Goal: Complete application form: Complete application form

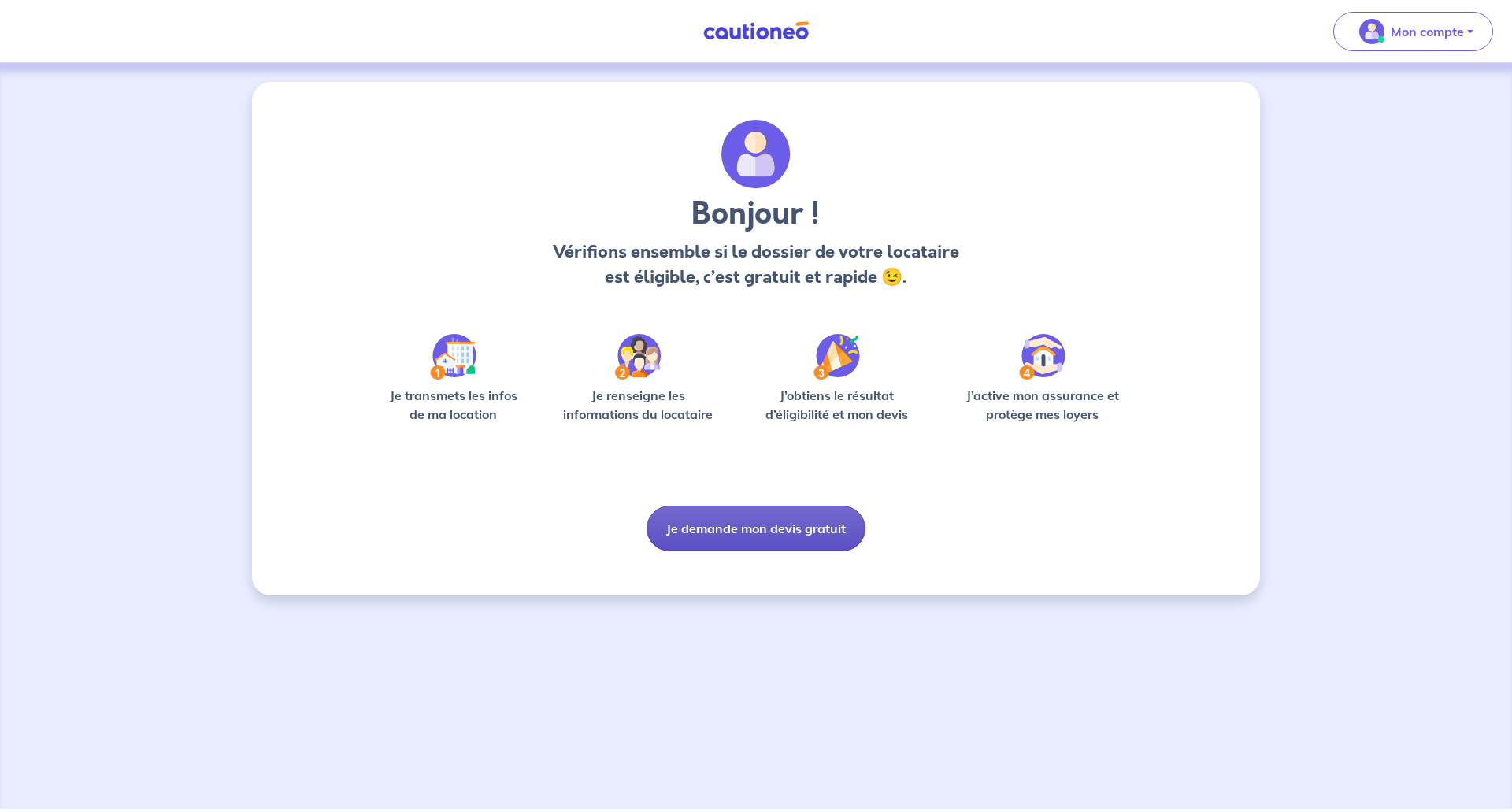
click at [777, 523] on button "Je demande mon devis gratuit" at bounding box center [756, 528] width 219 height 46
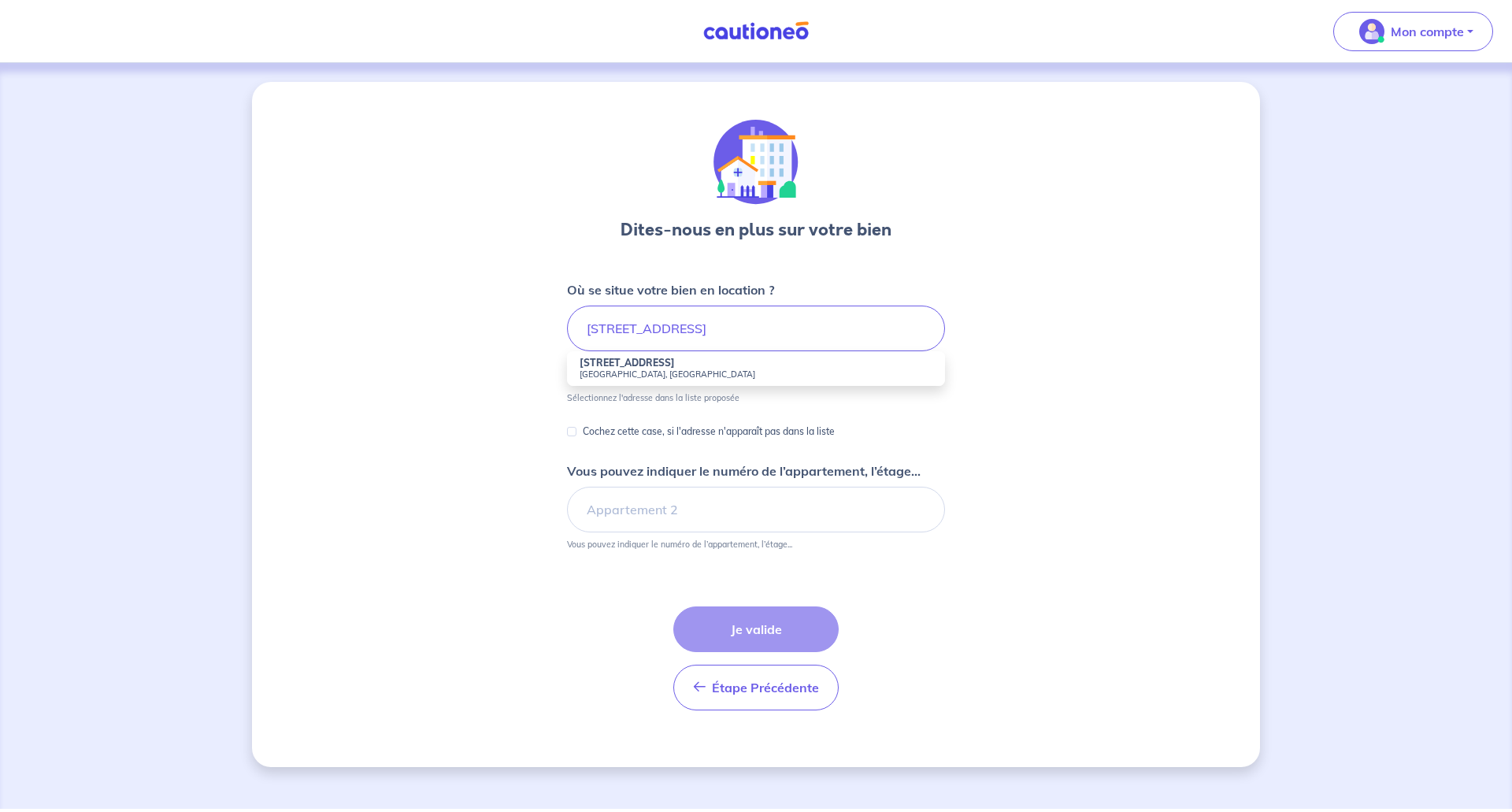
click at [674, 362] on strong "[STREET_ADDRESS]" at bounding box center [627, 362] width 95 height 12
type input "[STREET_ADDRESS]"
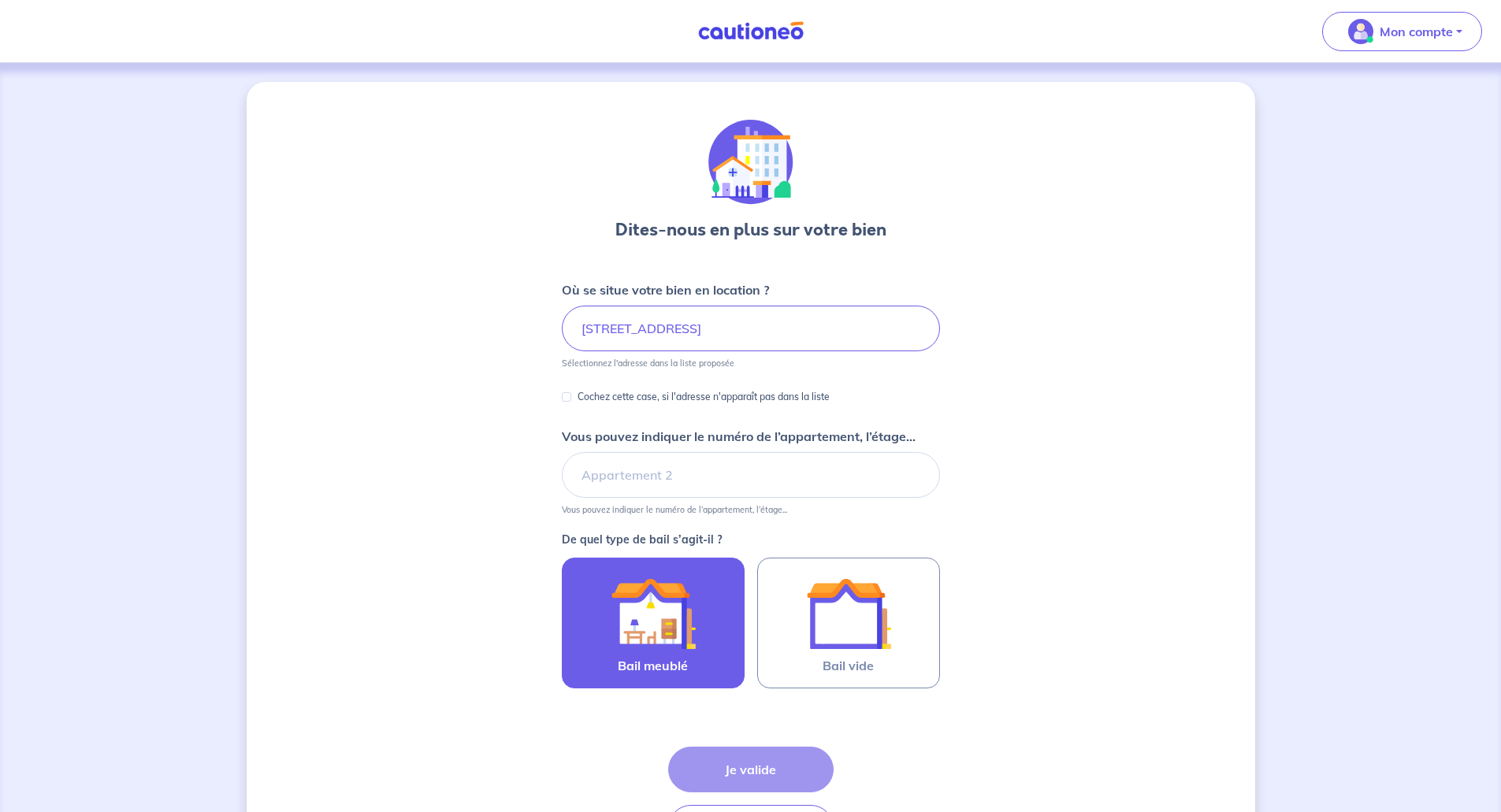
click at [667, 630] on img at bounding box center [653, 613] width 85 height 85
click at [0, 0] on input "Bail meublé" at bounding box center [0, 0] width 0 height 0
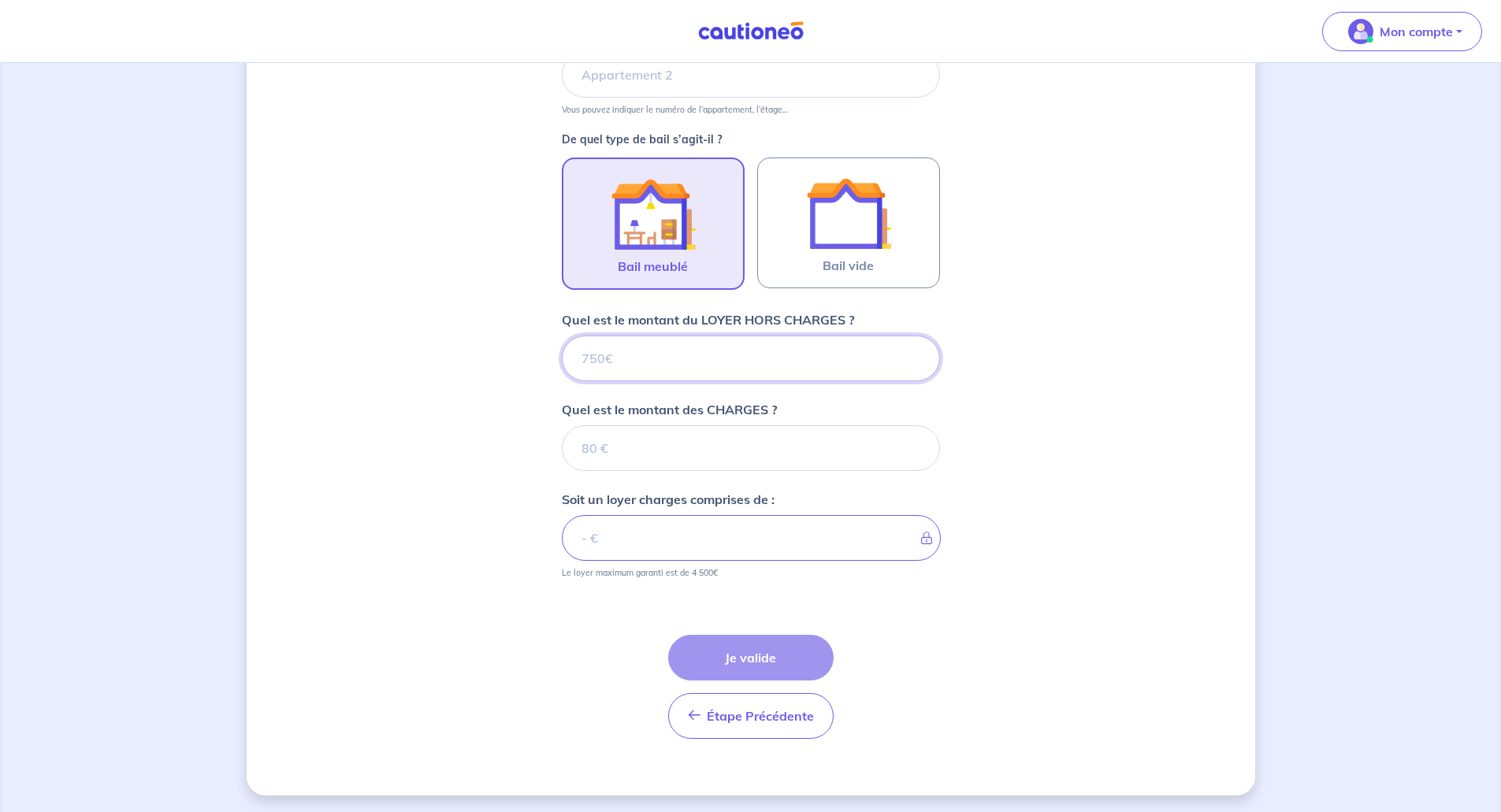
scroll to position [402, 0]
click at [602, 356] on input "Quel est le montant du LOYER HORS CHARGES ?" at bounding box center [751, 356] width 378 height 46
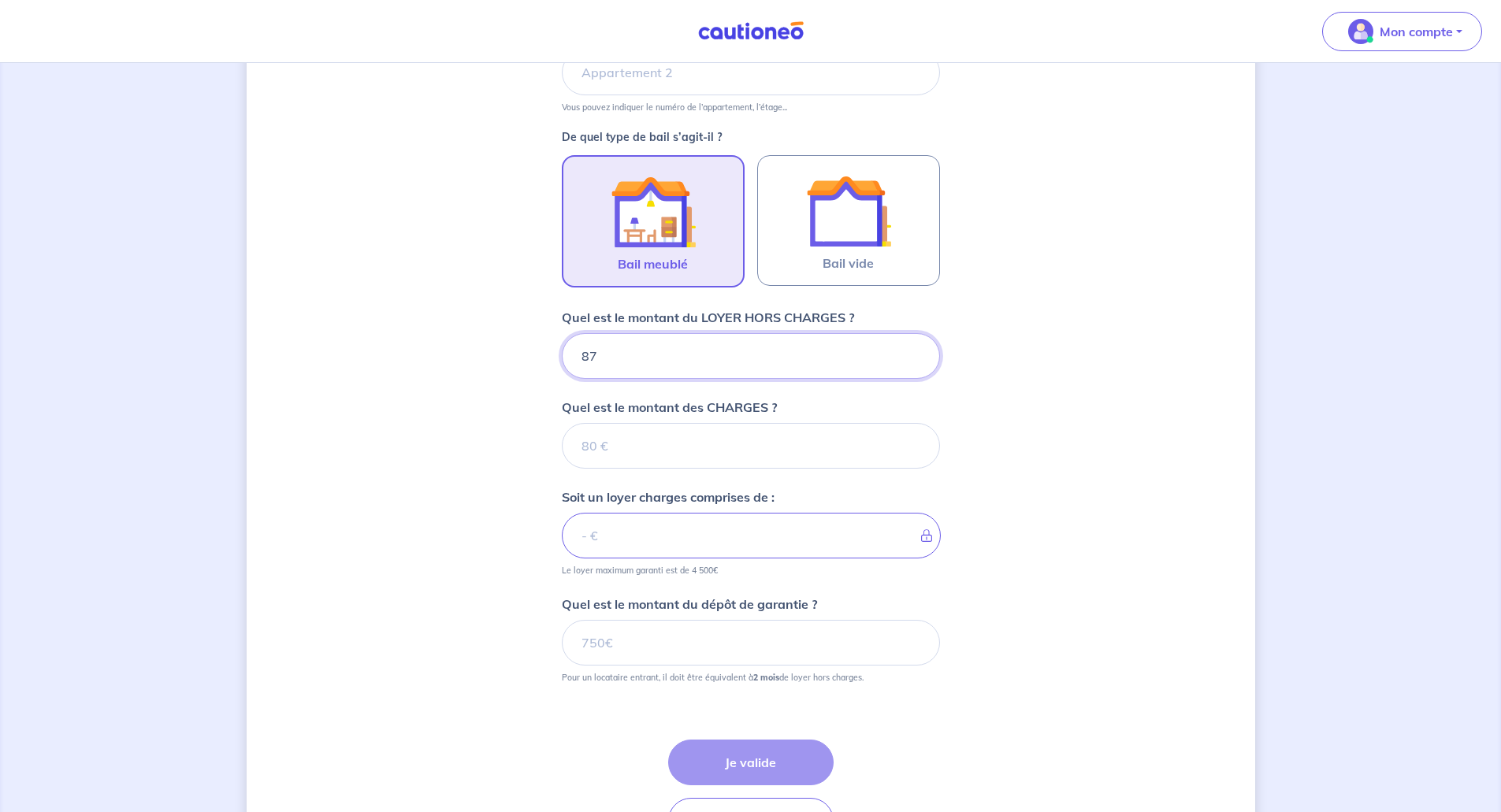
type input "870"
type input "18"
type input "888"
type input "1"
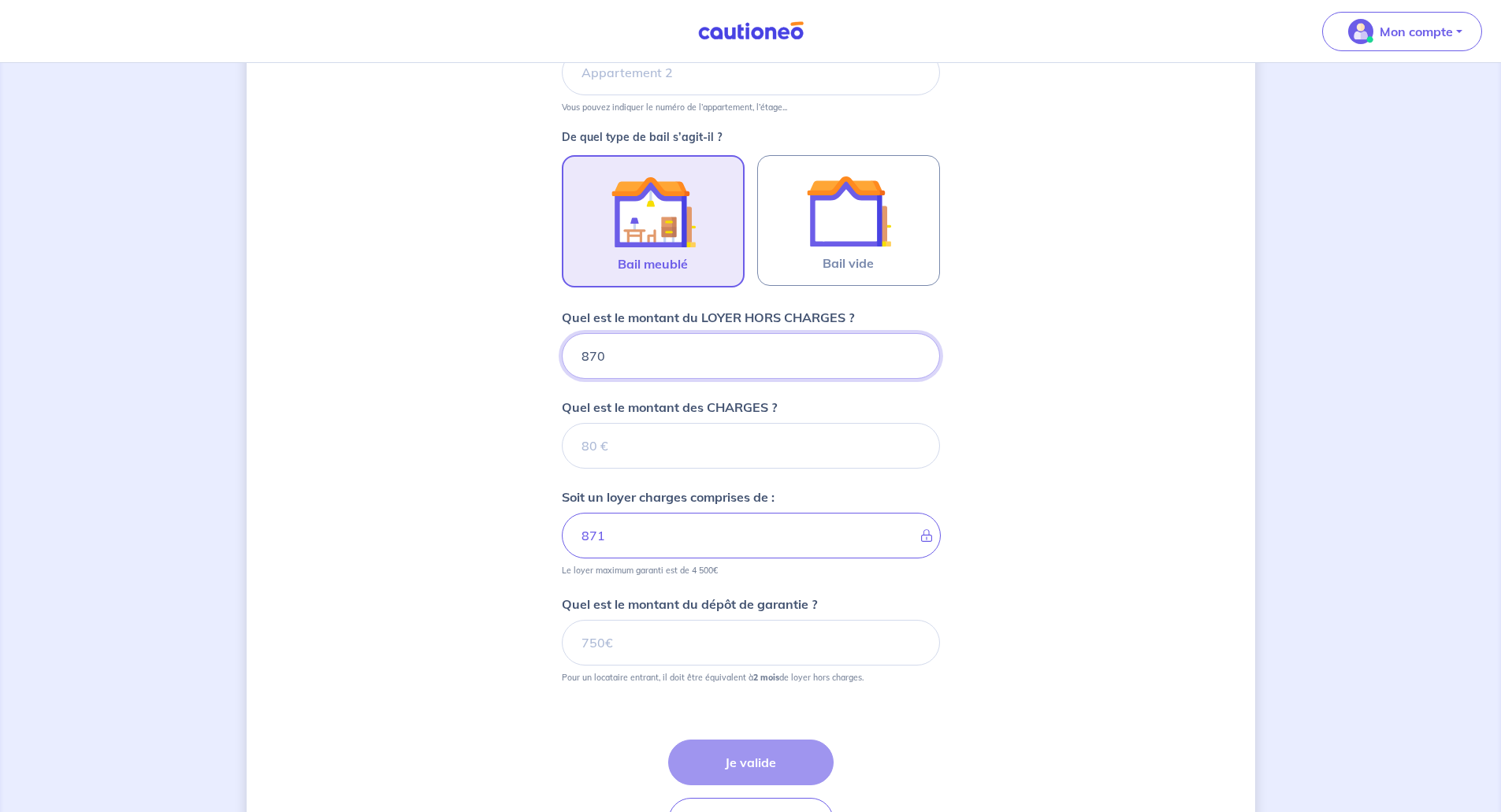
type input "870"
type input "860"
type input "86"
type input "1"
type input "860"
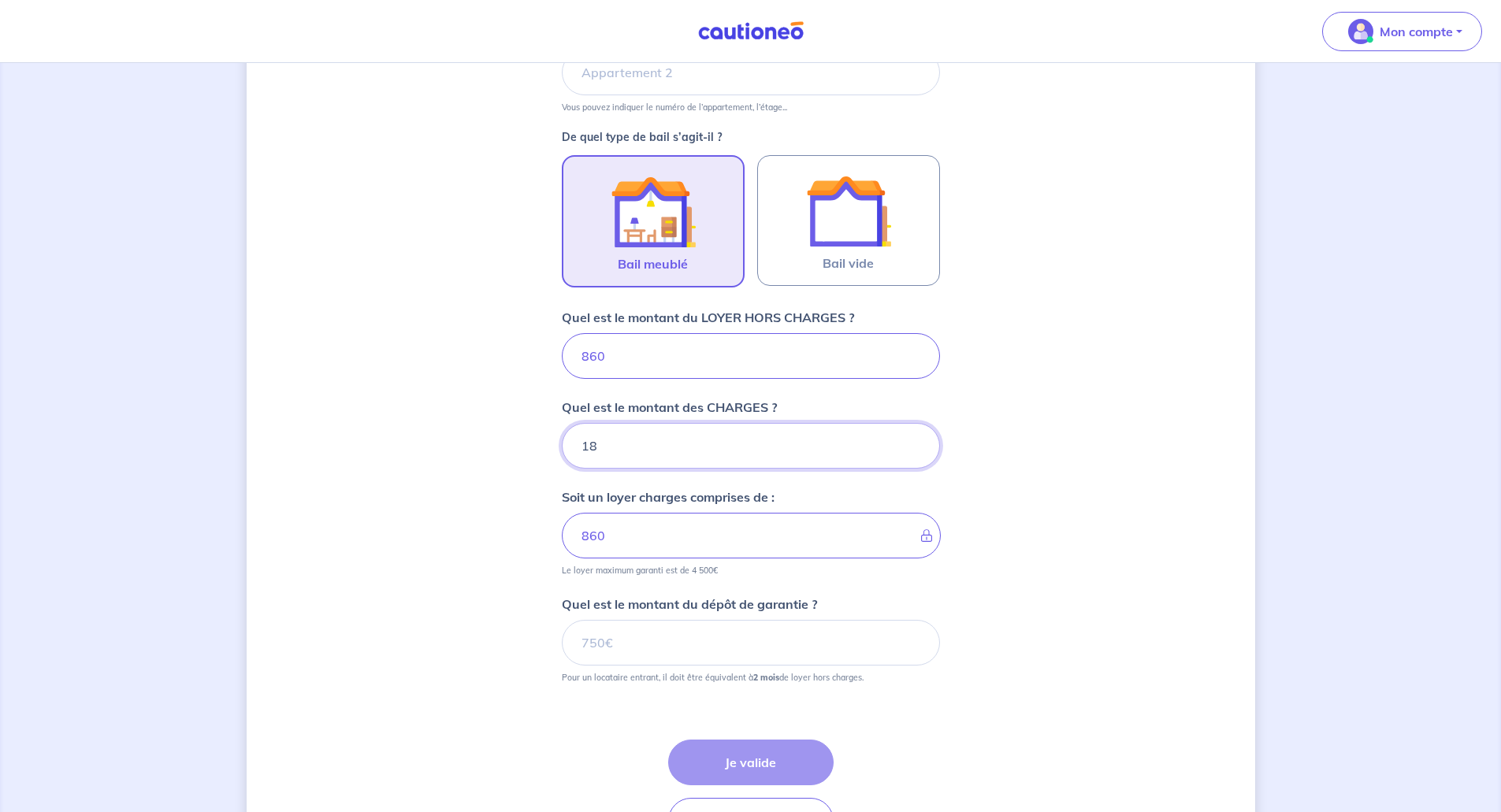
type input "180"
type input "1040"
type input "180"
click at [602, 356] on input "860" at bounding box center [751, 356] width 378 height 46
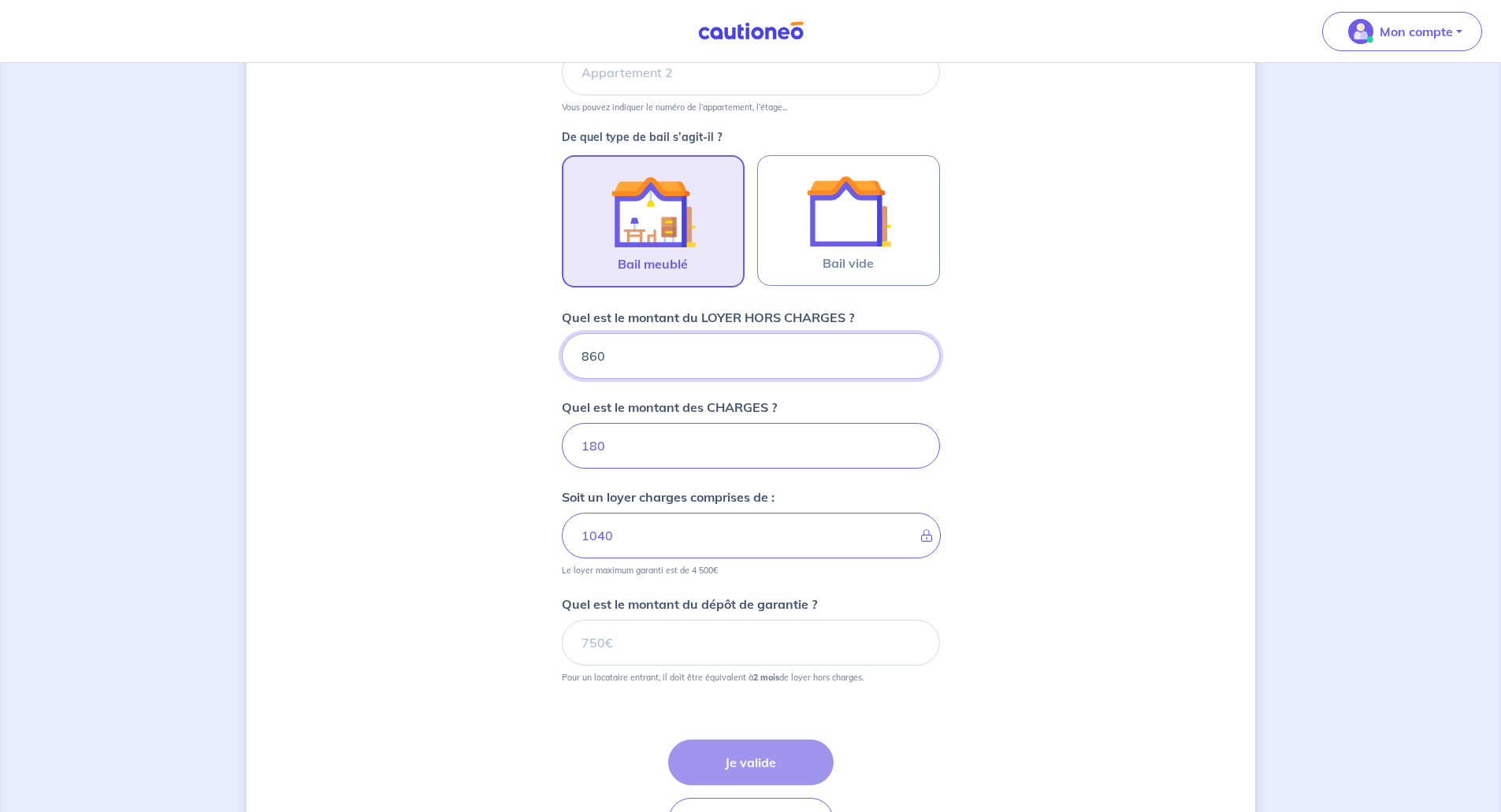
click at [602, 356] on input "860" at bounding box center [751, 356] width 378 height 46
type input "870"
type input "1050"
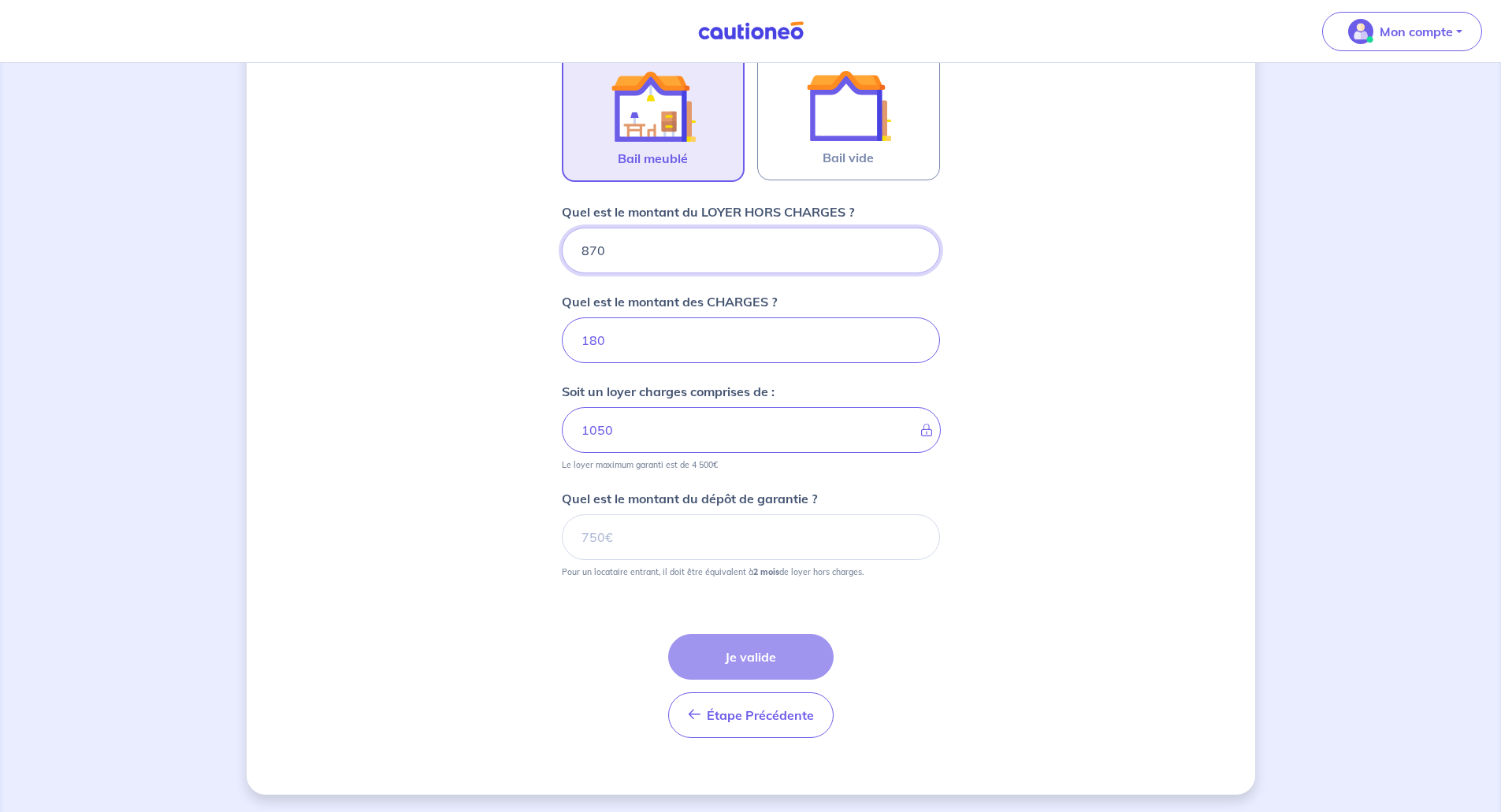
scroll to position [510, 0]
type input "870"
click at [646, 554] on input "Quel est le montant du dépôt de garantie ?" at bounding box center [751, 535] width 378 height 46
type input "1740"
click at [791, 654] on button "Je valide" at bounding box center [750, 655] width 166 height 46
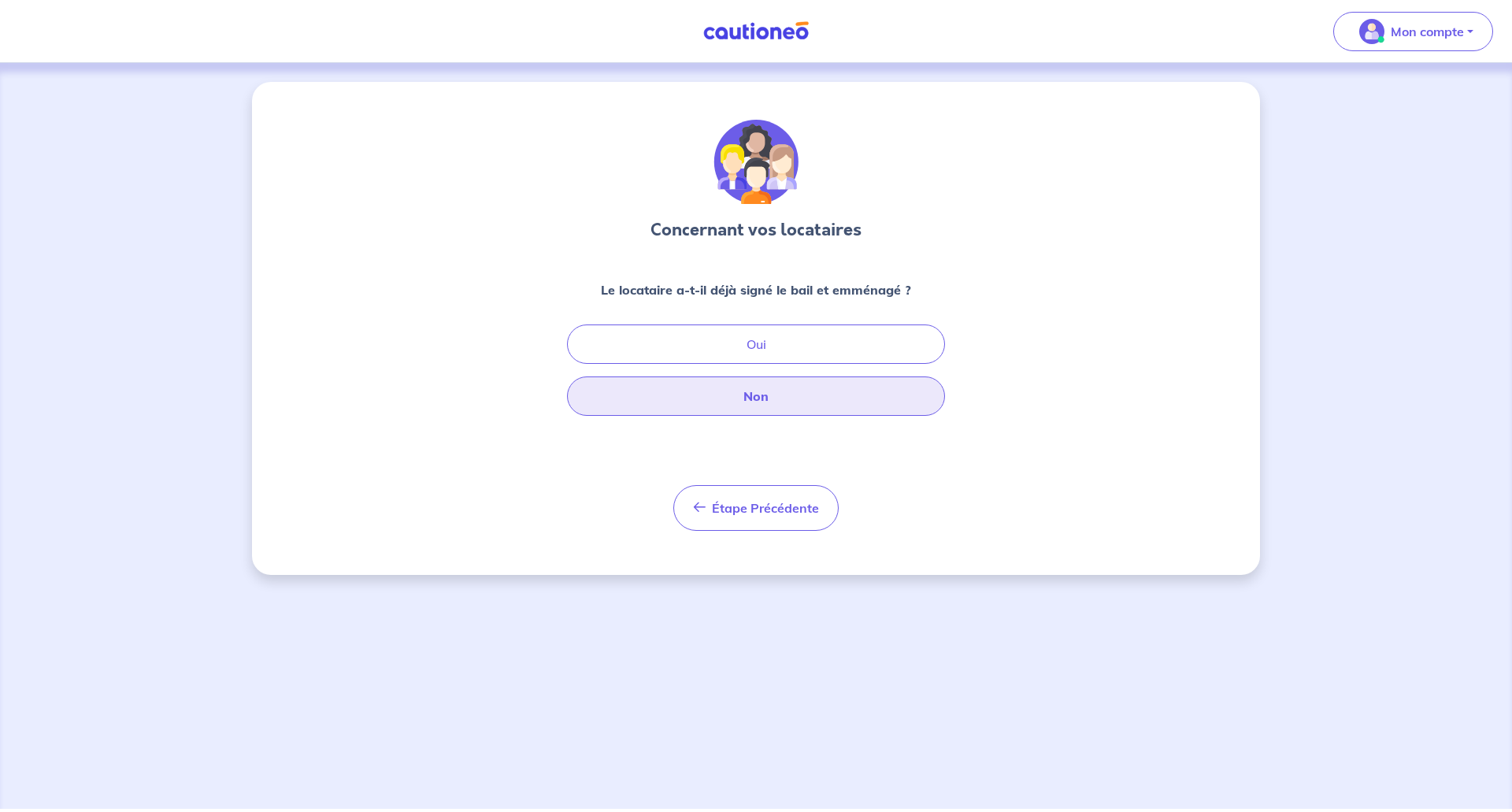
click at [733, 410] on button "Non" at bounding box center [756, 396] width 378 height 39
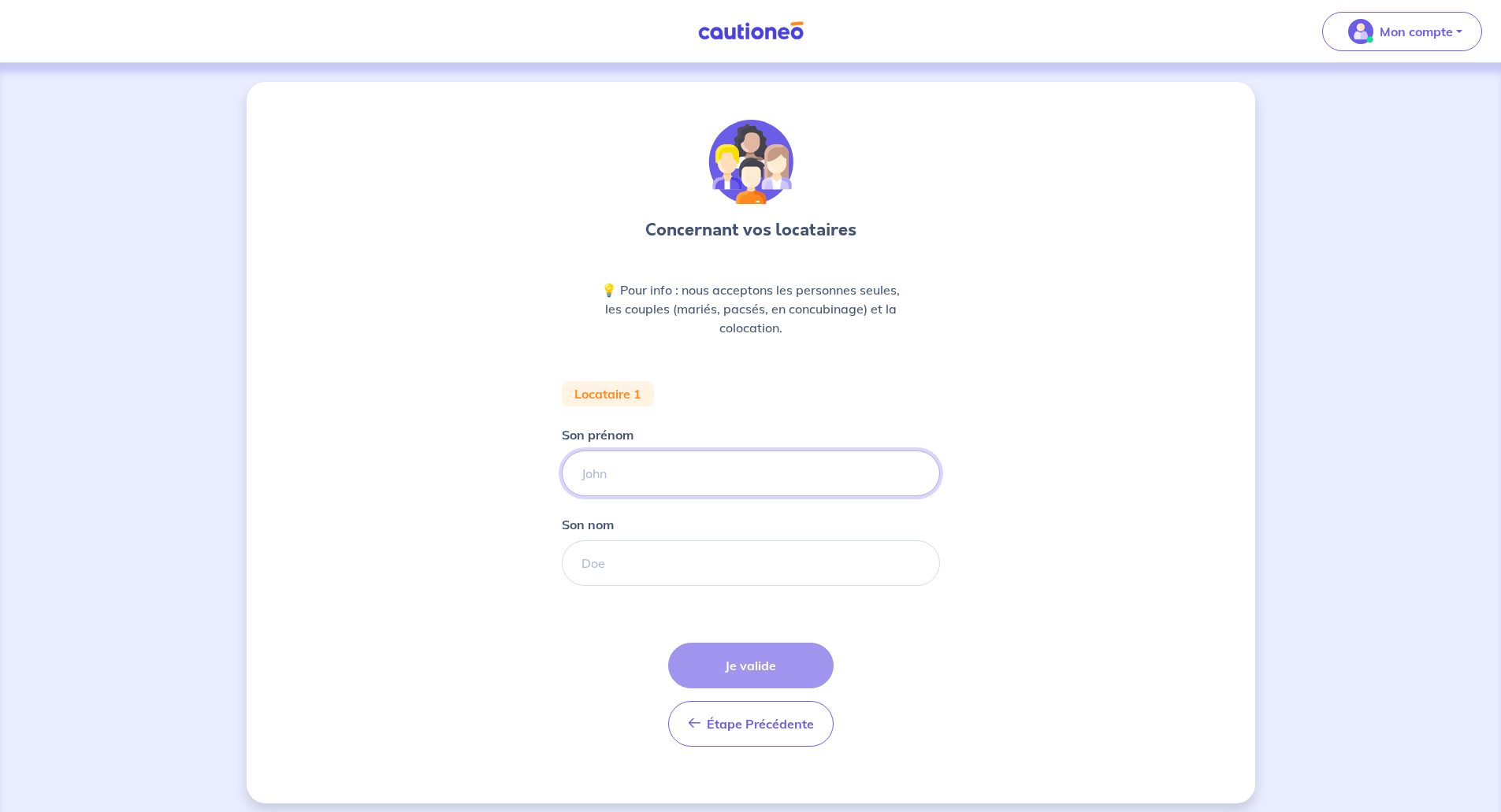
click at [713, 469] on input "Son prénom" at bounding box center [751, 473] width 378 height 46
type input "Orianne"
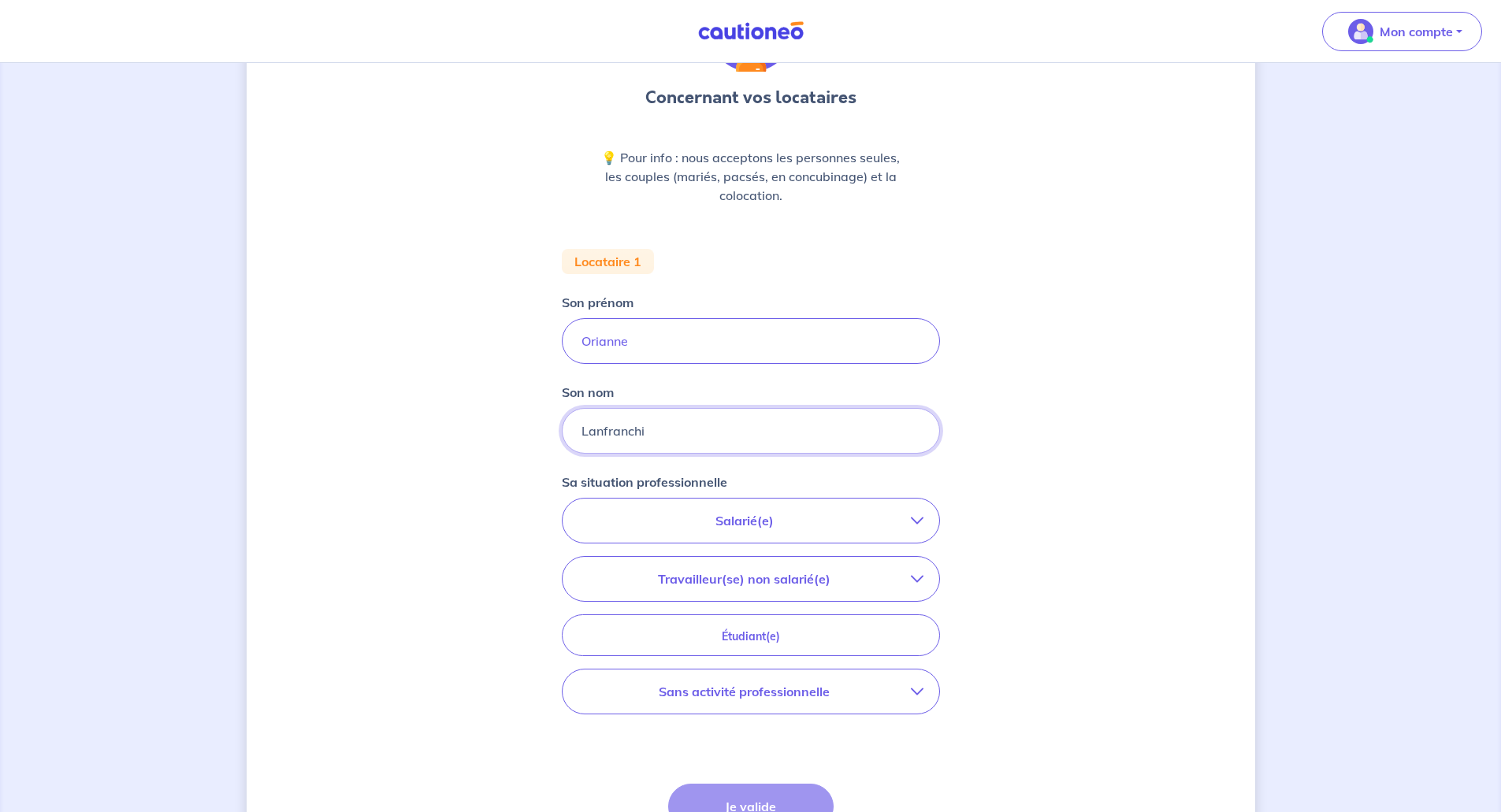
scroll to position [158, 0]
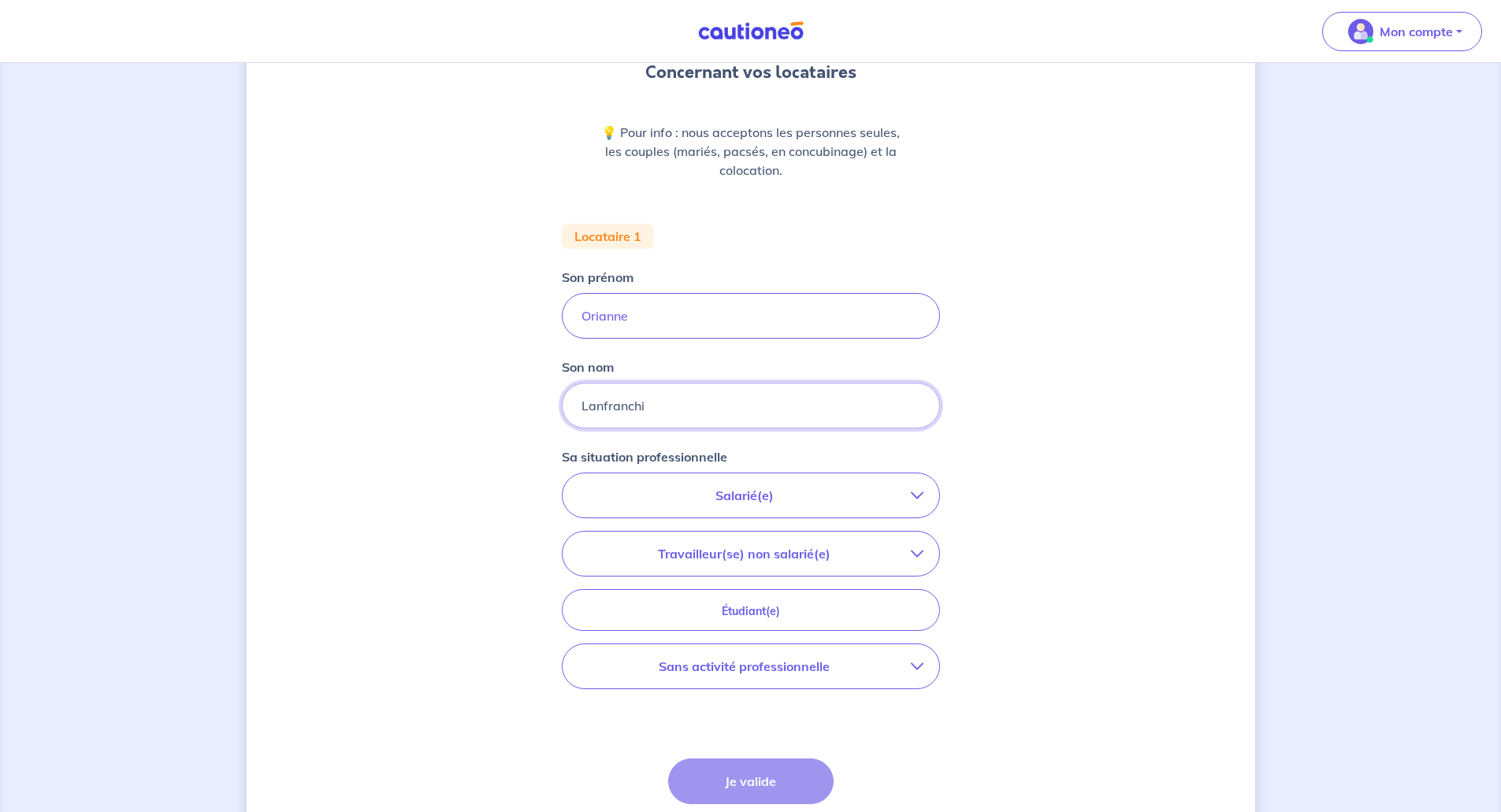
type input "Lanfranchi"
click at [757, 479] on button "Salarié(e)" at bounding box center [751, 495] width 377 height 44
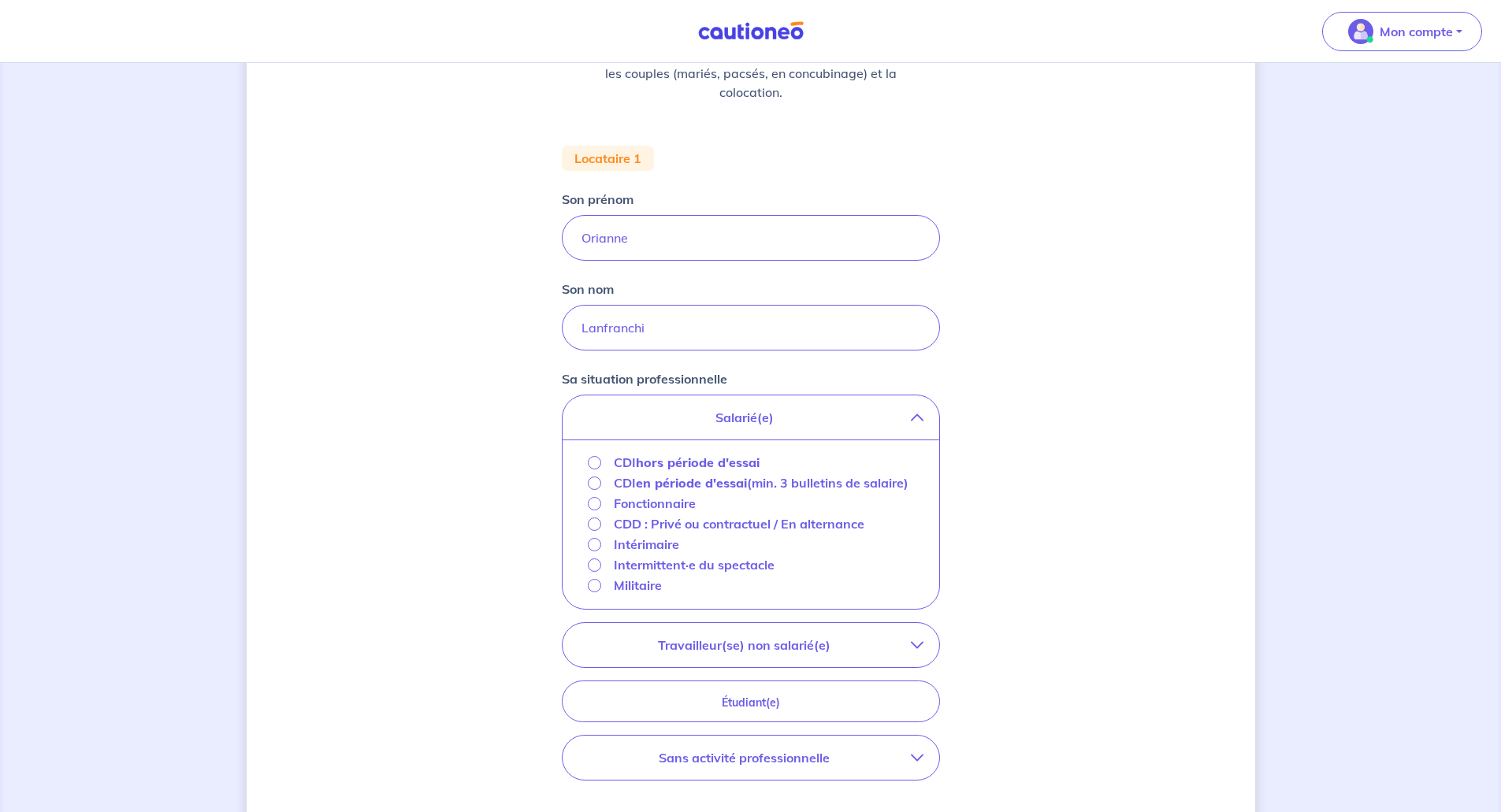
scroll to position [237, 0]
click at [592, 464] on input "CDI hors période d'essai" at bounding box center [594, 462] width 13 height 13
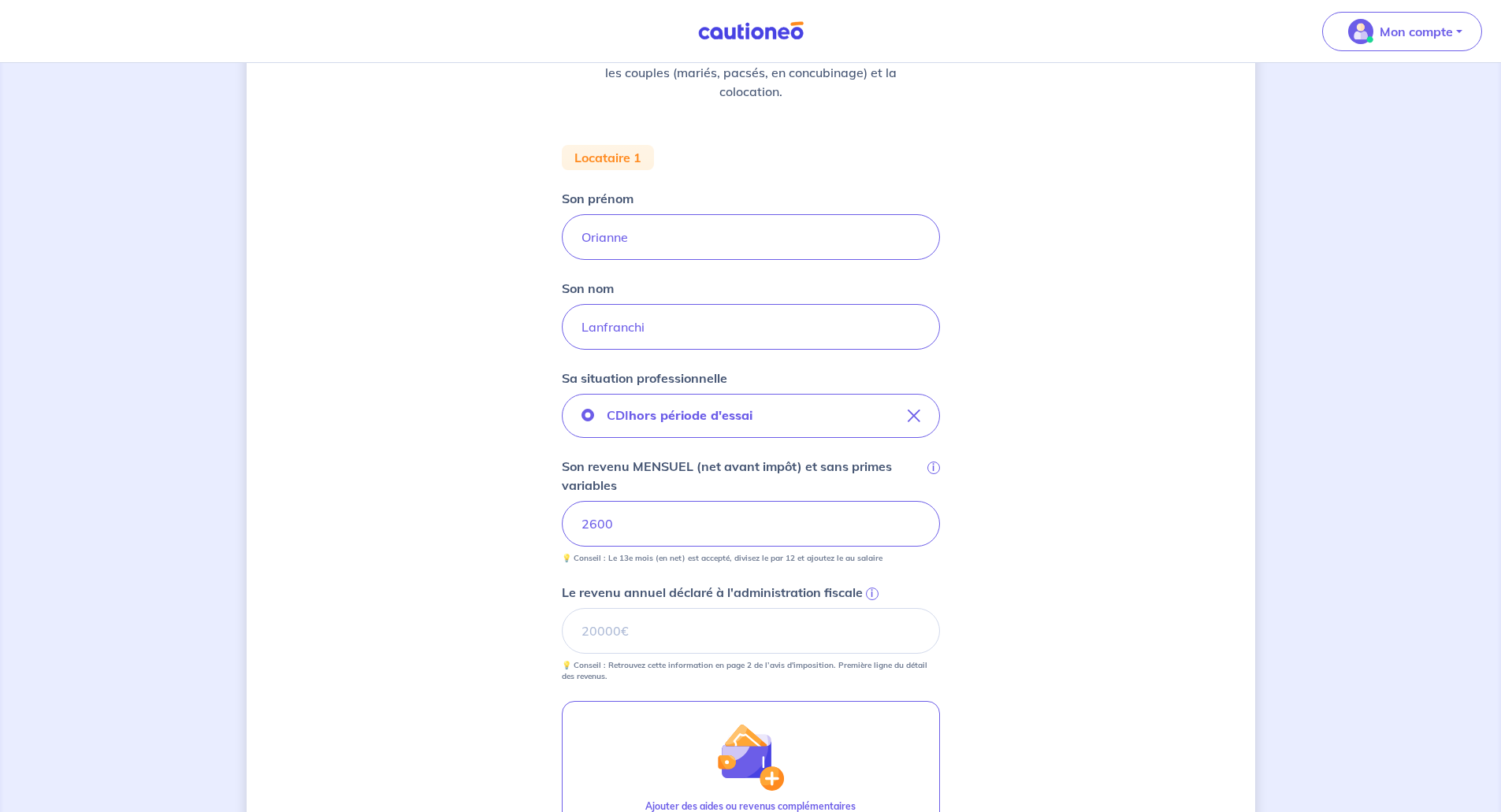
click at [1063, 654] on div "Concernant vos locataires 💡 Pour info : nous acceptons les personnes seules, le…" at bounding box center [750, 461] width 1009 height 1231
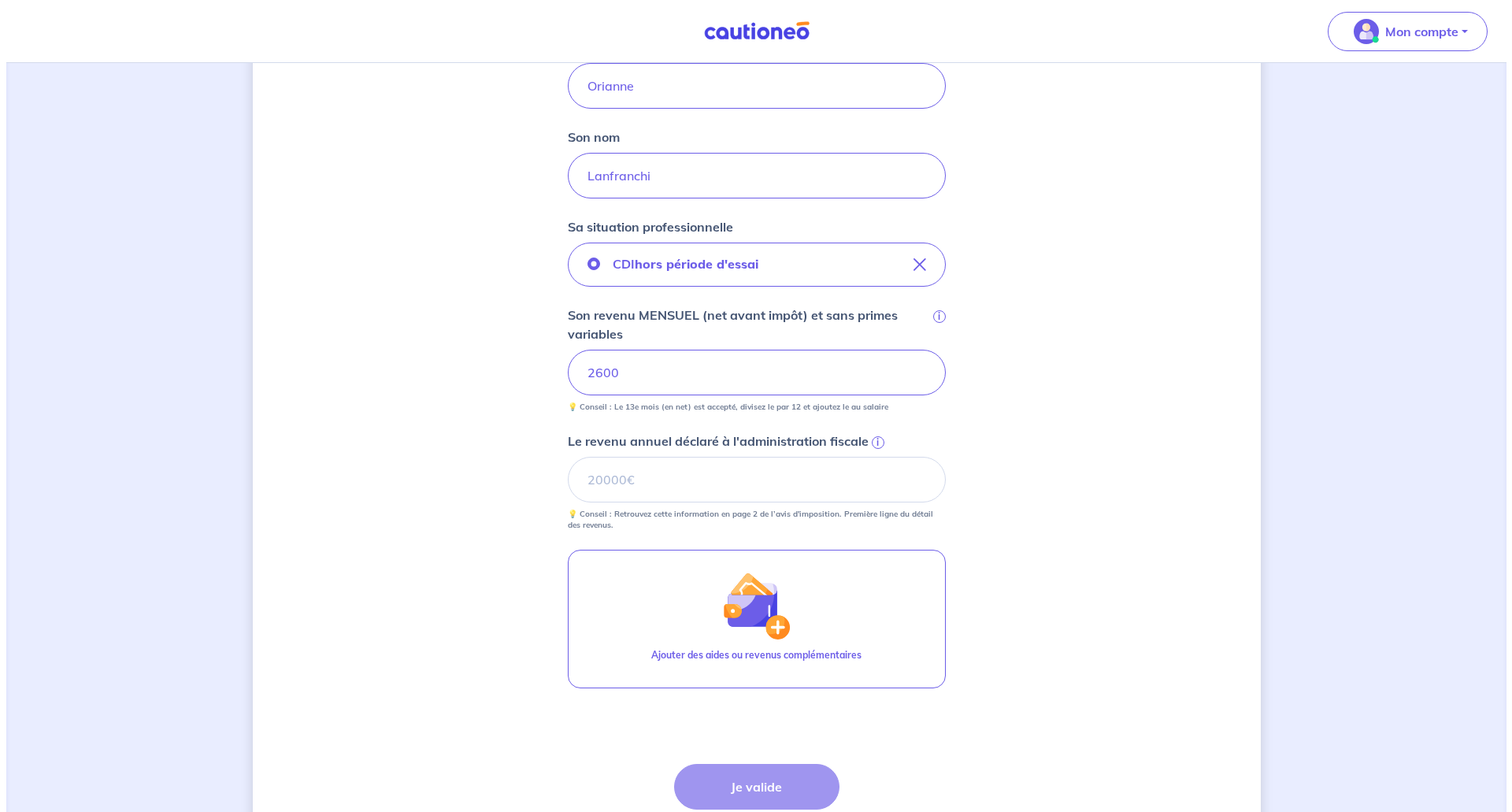
scroll to position [393, 0]
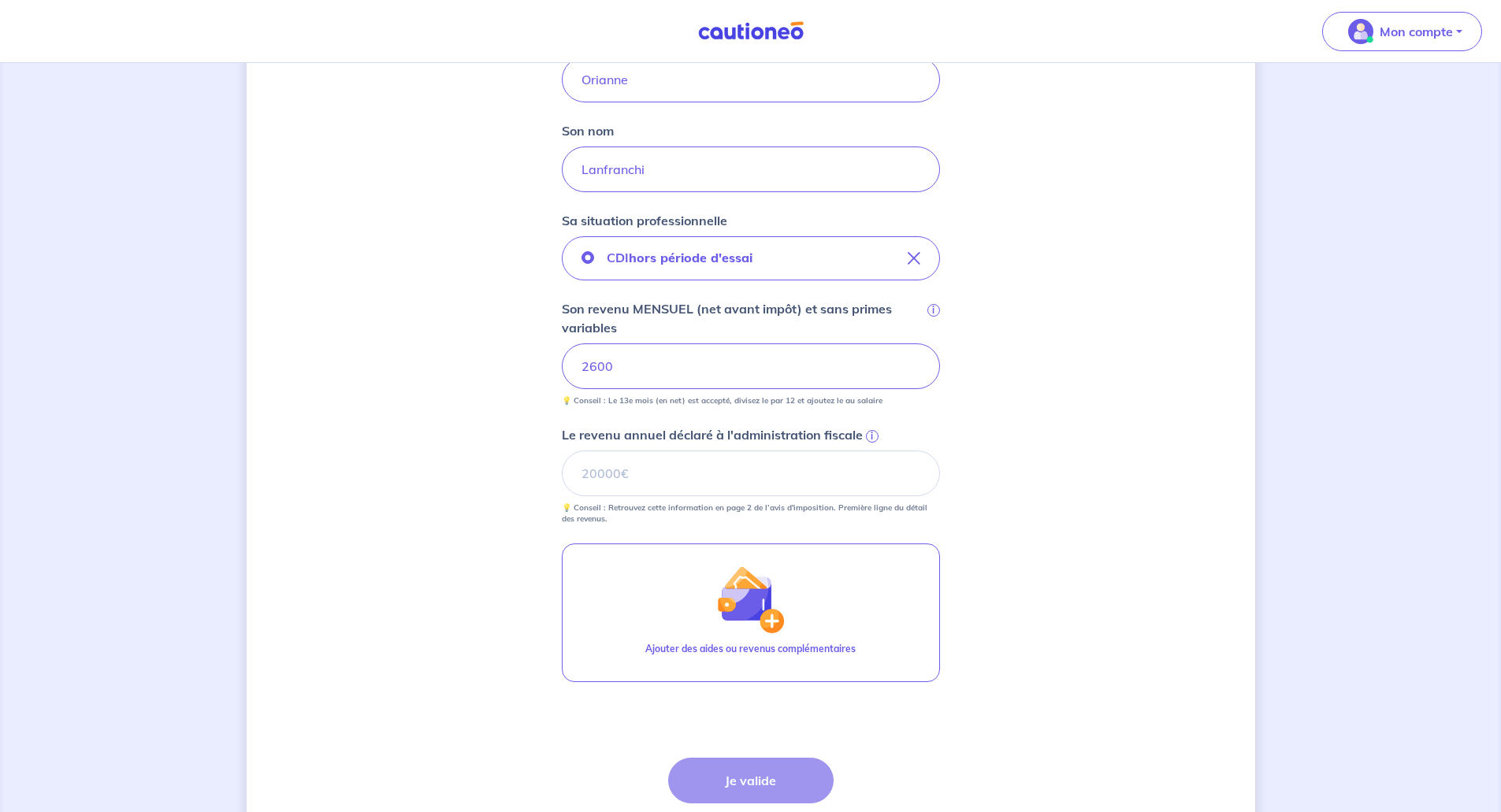
click at [734, 438] on p "Le revenu annuel déclaré à l'administration fiscale" at bounding box center [713, 435] width 301 height 19
click at [734, 451] on input "Le revenu annuel déclaré à l'administration fiscale i" at bounding box center [751, 473] width 378 height 46
click at [726, 459] on input "Le revenu annuel déclaré à l'administration fiscale i" at bounding box center [751, 473] width 378 height 46
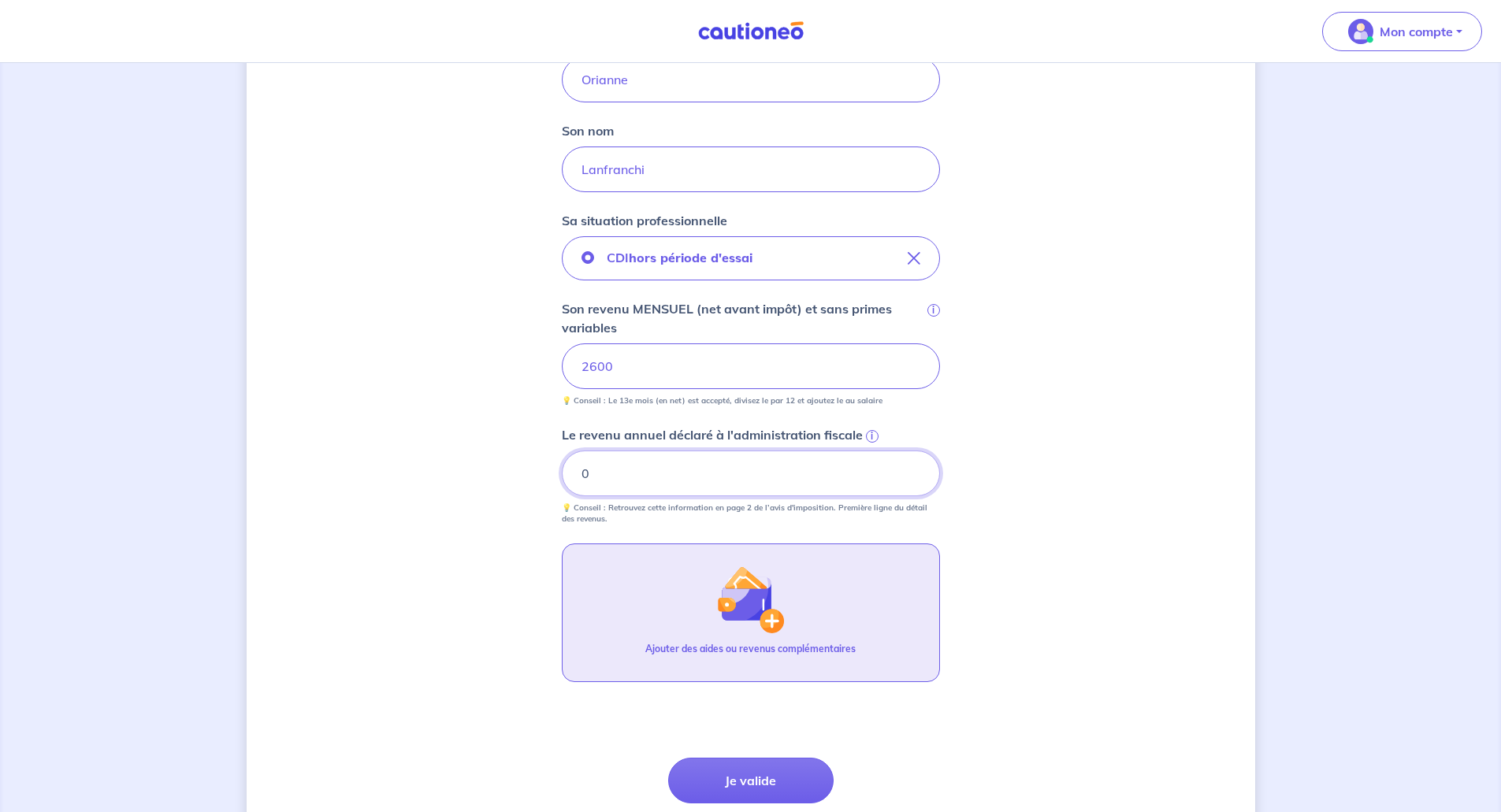
type input "0"
click at [749, 626] on img "button" at bounding box center [750, 600] width 68 height 68
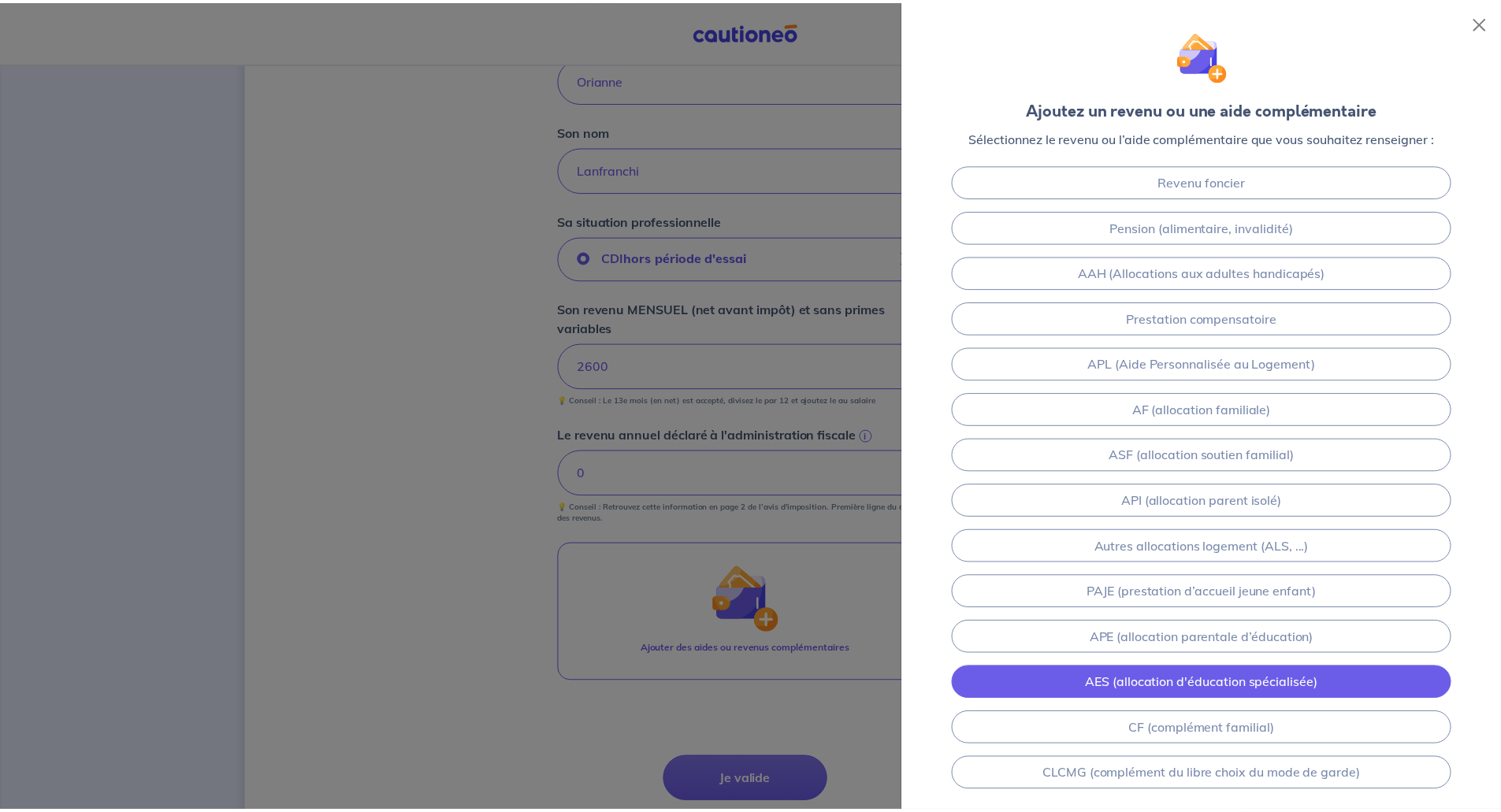
scroll to position [0, 0]
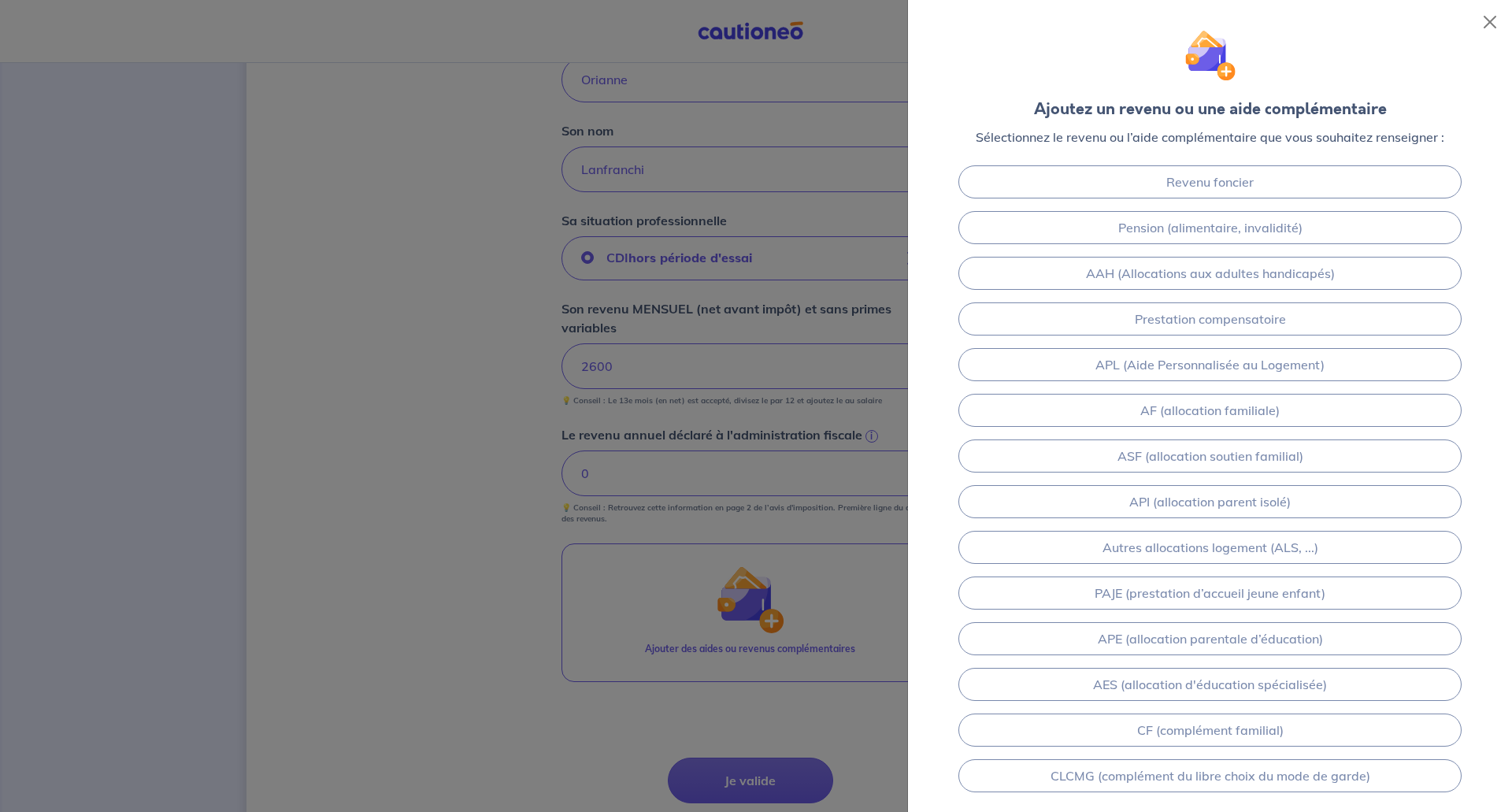
click at [317, 306] on div at bounding box center [756, 406] width 1512 height 812
click at [1501, 17] on button "Close" at bounding box center [1490, 22] width 25 height 25
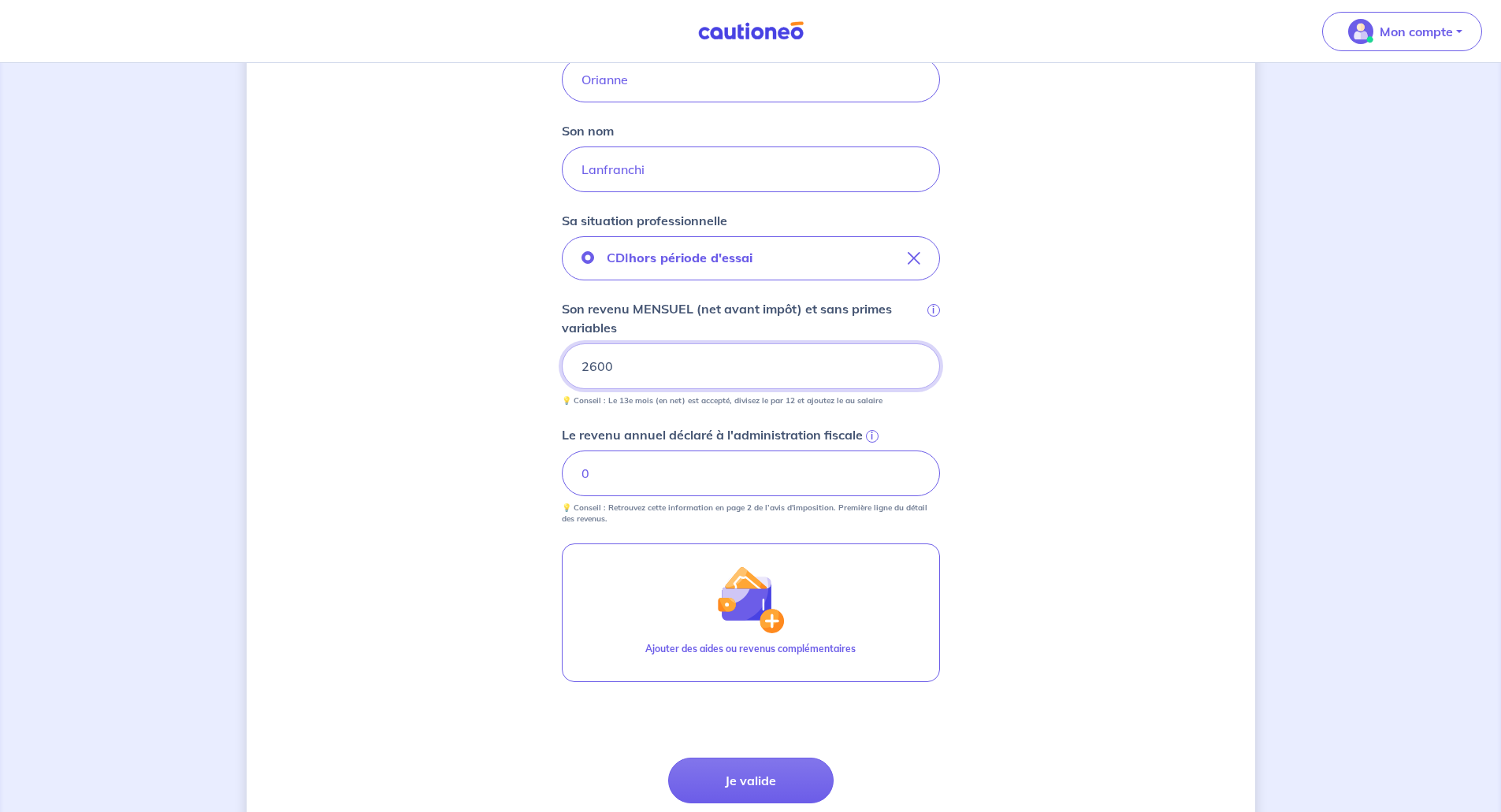
drag, startPoint x: 697, startPoint y: 359, endPoint x: 470, endPoint y: 359, distance: 227.0
click at [470, 359] on div "Concernant vos locataires 💡 Pour info : nous acceptons les personnes seules, le…" at bounding box center [750, 303] width 1009 height 1231
click at [772, 792] on button "Je valide" at bounding box center [750, 781] width 166 height 46
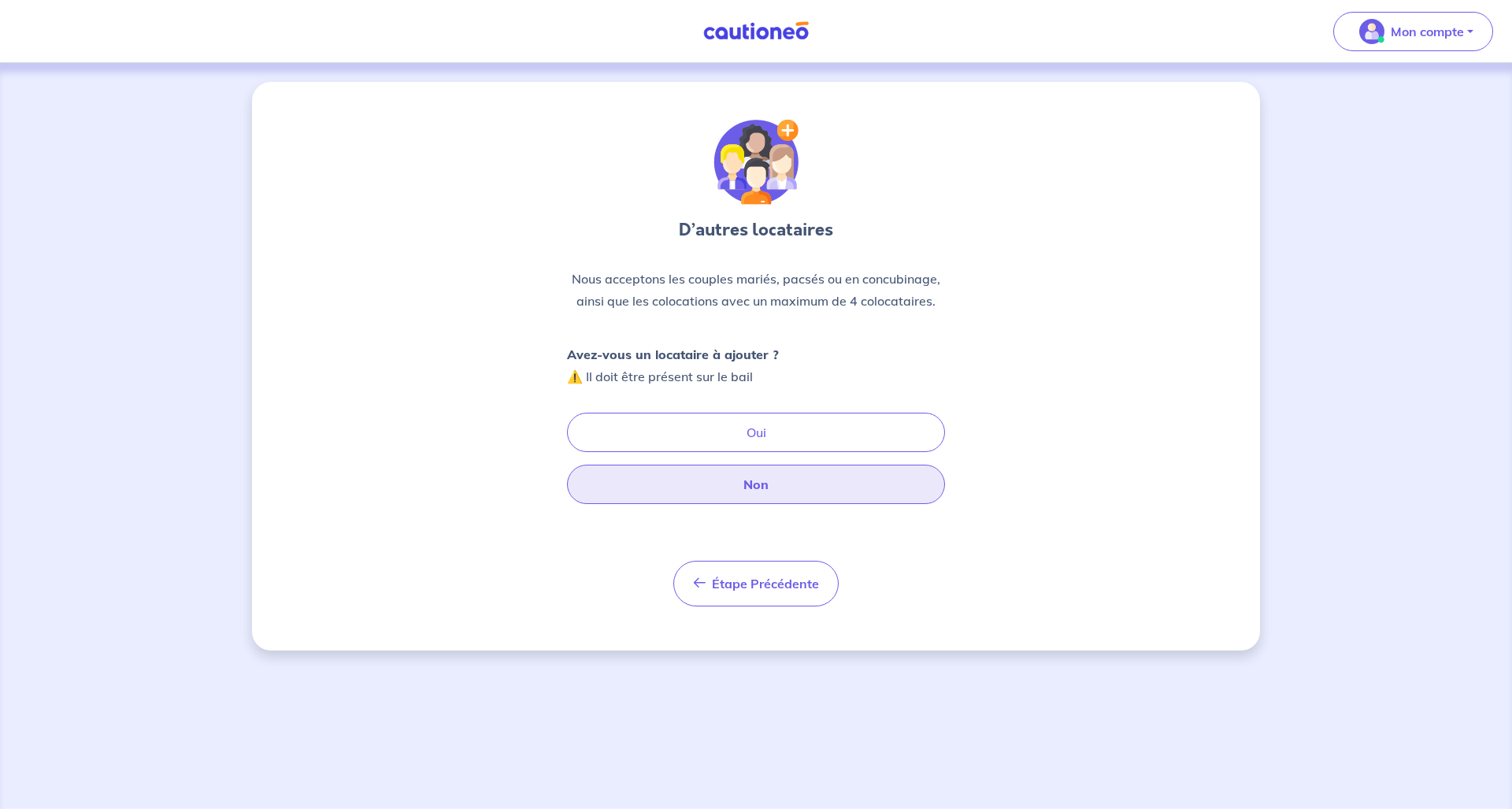
click at [769, 482] on button "Non" at bounding box center [756, 485] width 378 height 39
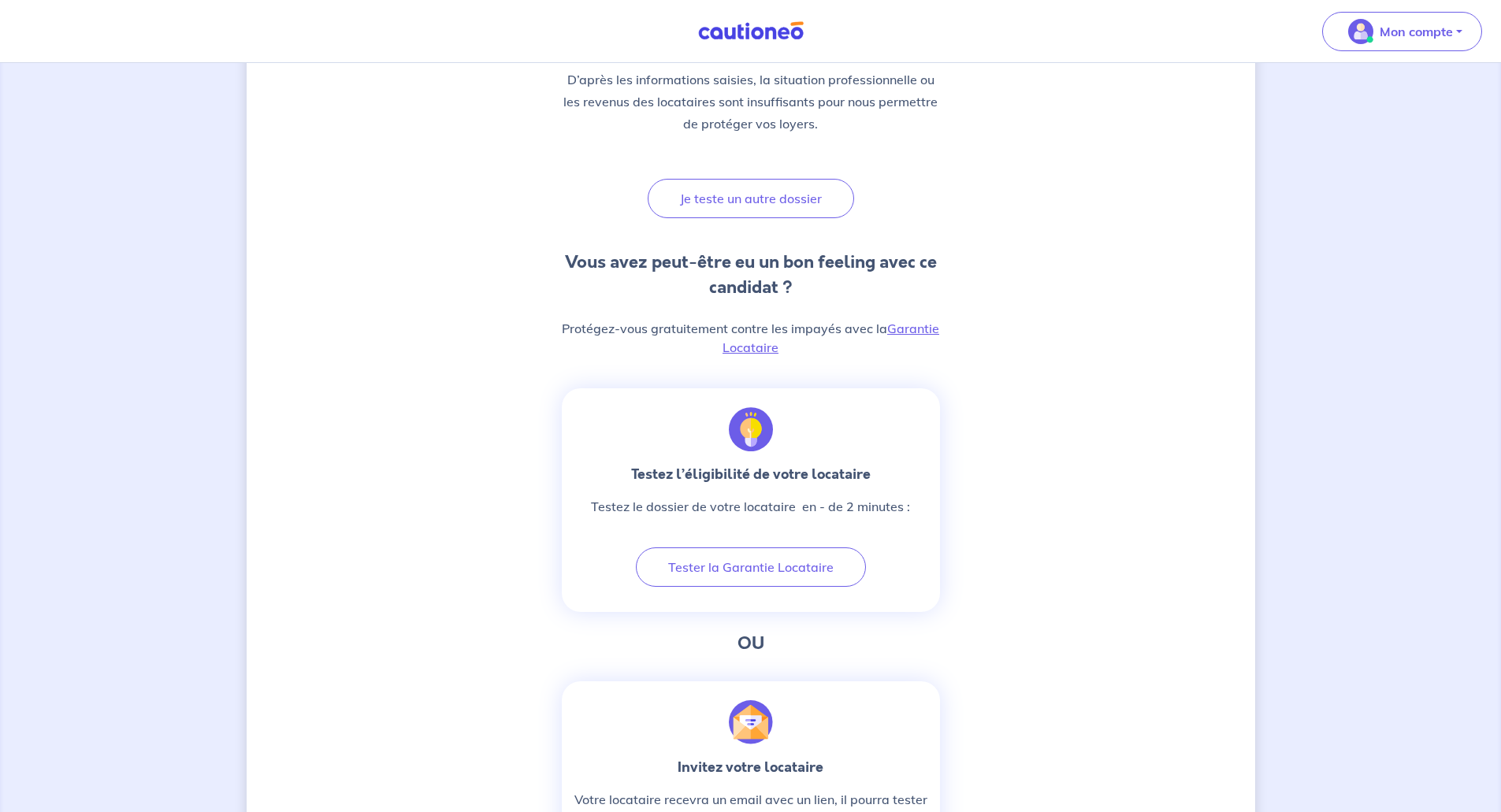
scroll to position [315, 0]
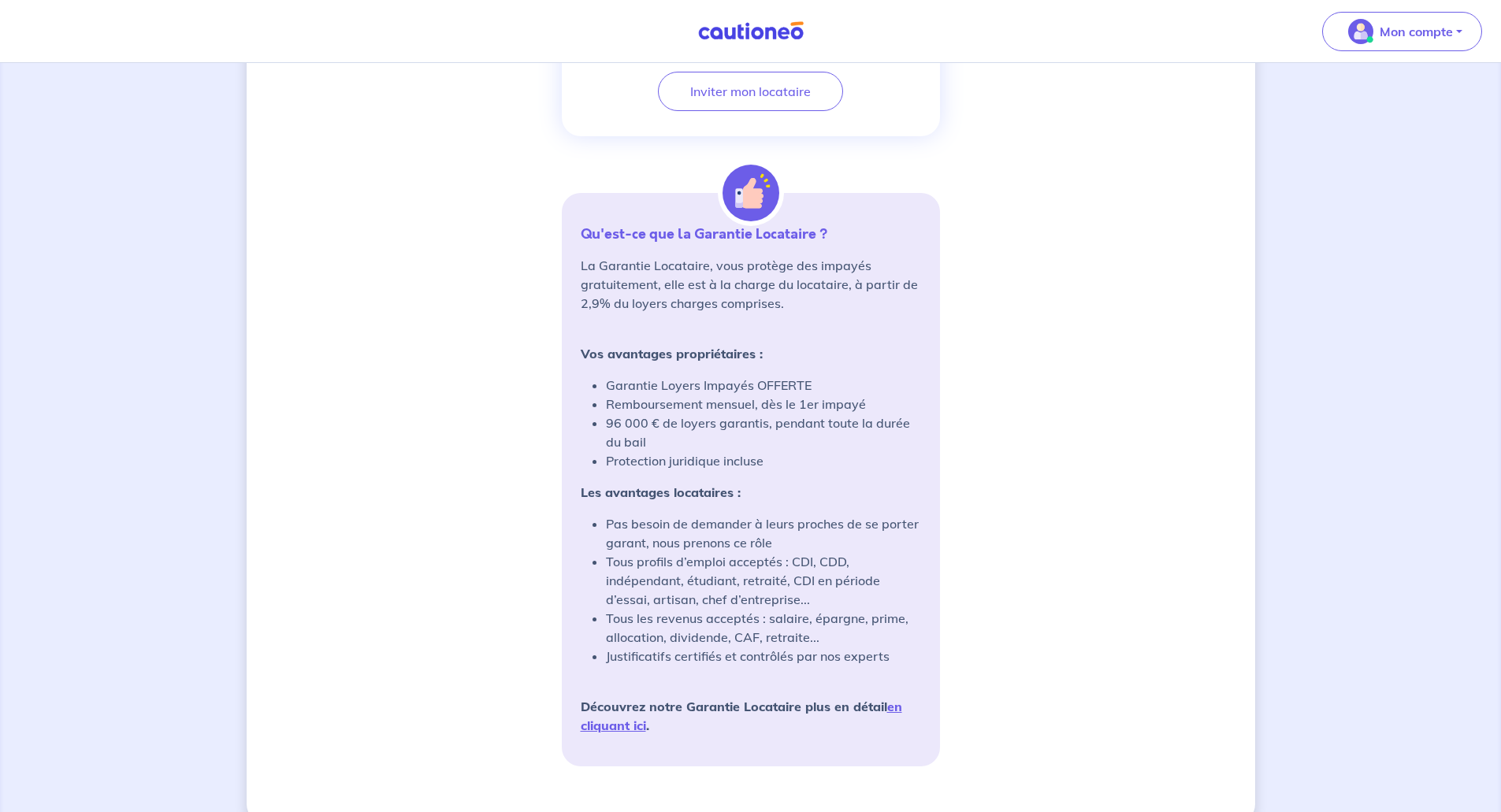
scroll to position [1099, 0]
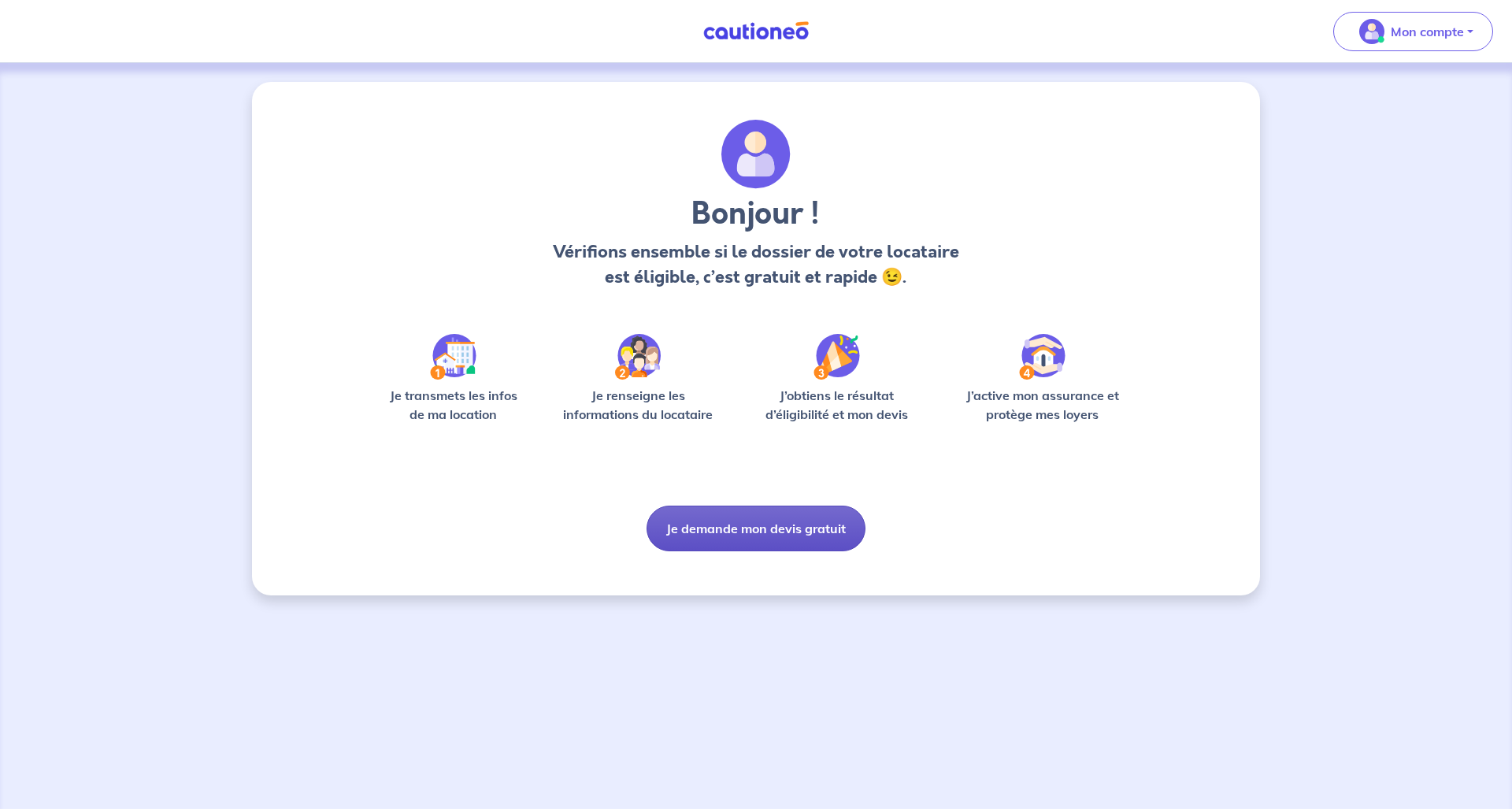
click at [753, 517] on button "Je demande mon devis gratuit" at bounding box center [756, 528] width 219 height 46
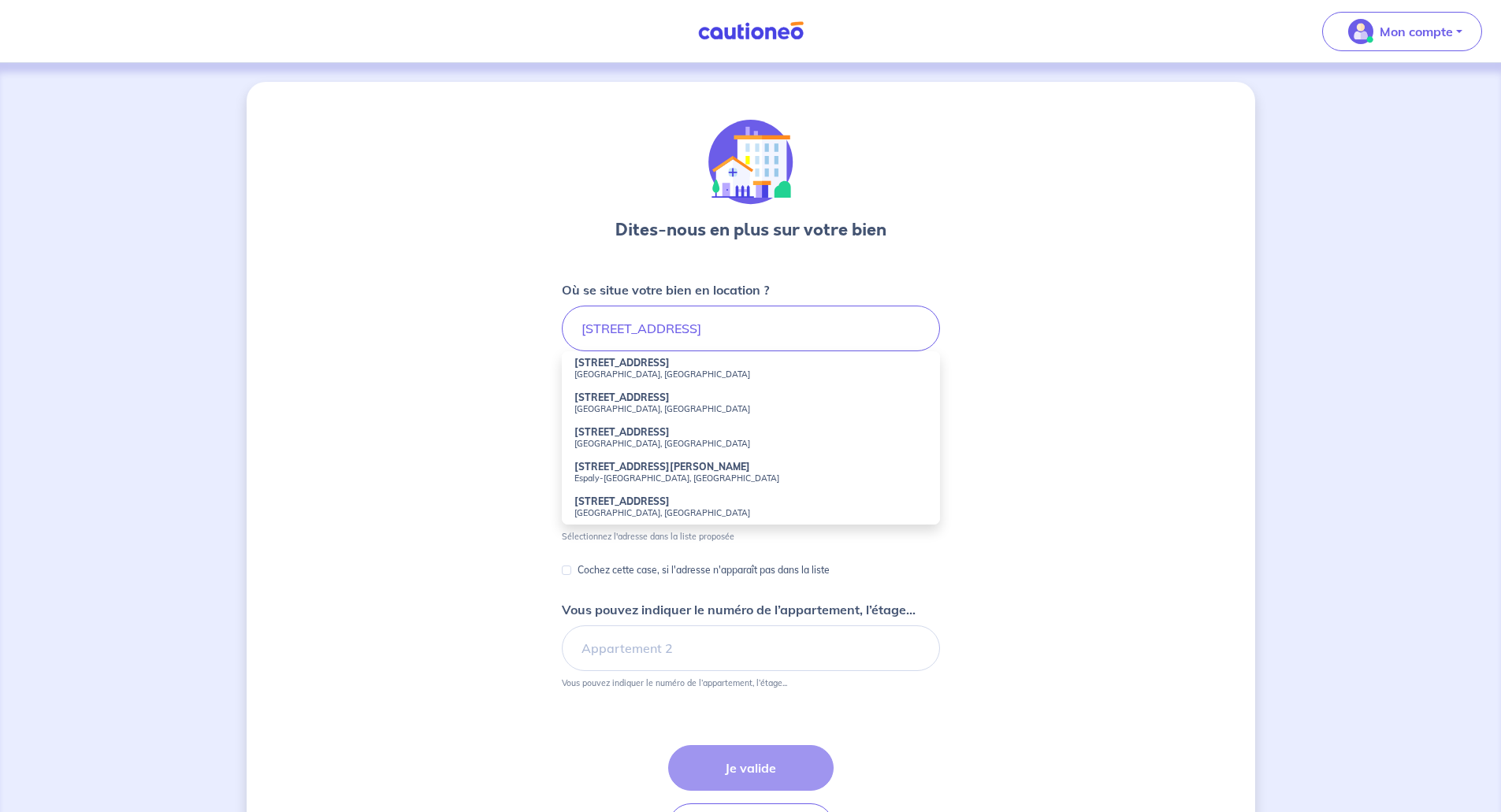
click at [686, 383] on li "[STREET_ADDRESS]" at bounding box center [751, 368] width 378 height 35
type input "[STREET_ADDRESS]"
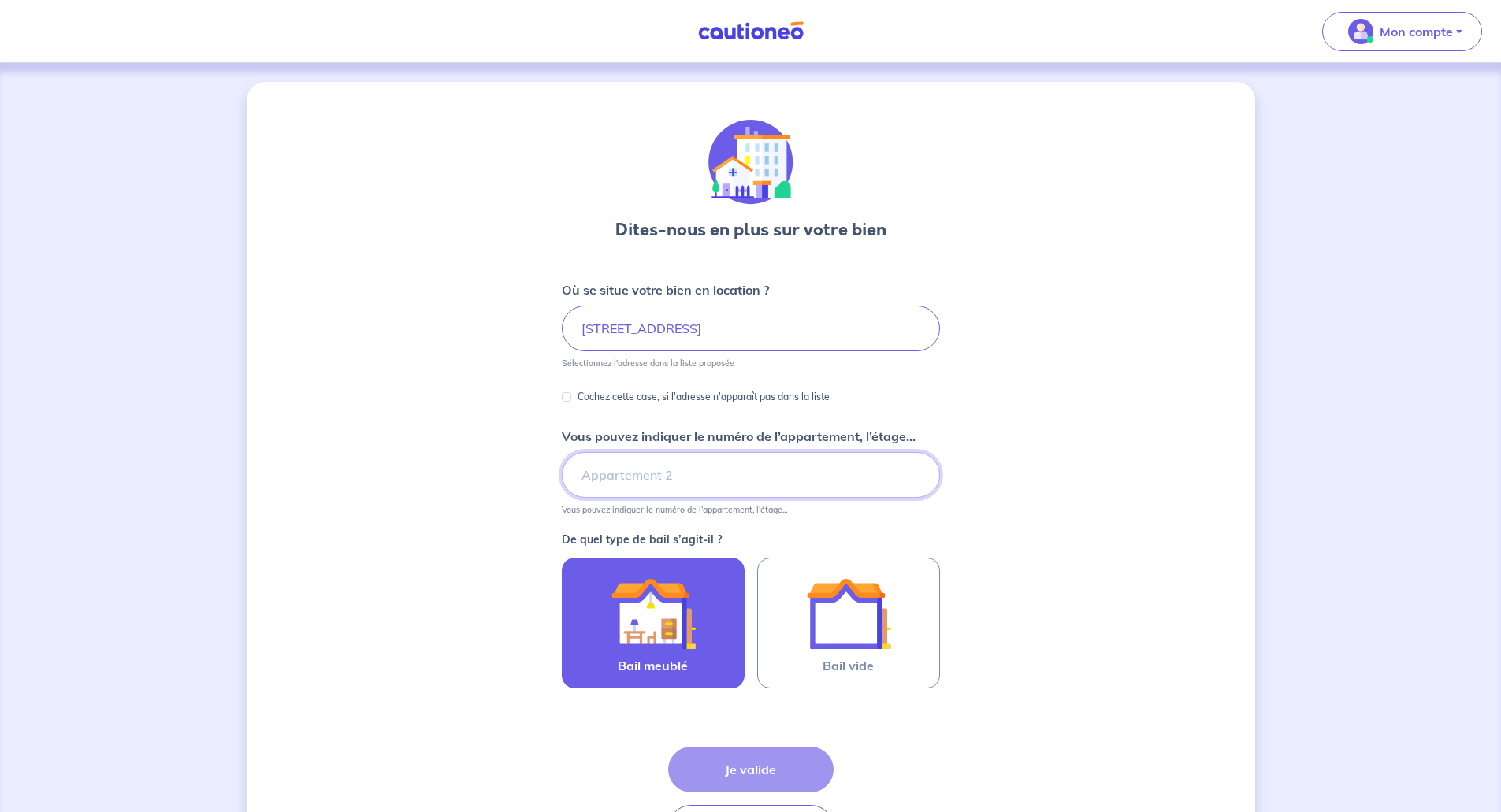
drag, startPoint x: 713, startPoint y: 463, endPoint x: 708, endPoint y: 598, distance: 135.1
click at [713, 465] on input "Vous pouvez indiquer le numéro de l’appartement, l’étage..." at bounding box center [751, 475] width 378 height 46
click at [714, 599] on div at bounding box center [654, 613] width 143 height 85
click at [0, 0] on input "Bail meublé" at bounding box center [0, 0] width 0 height 0
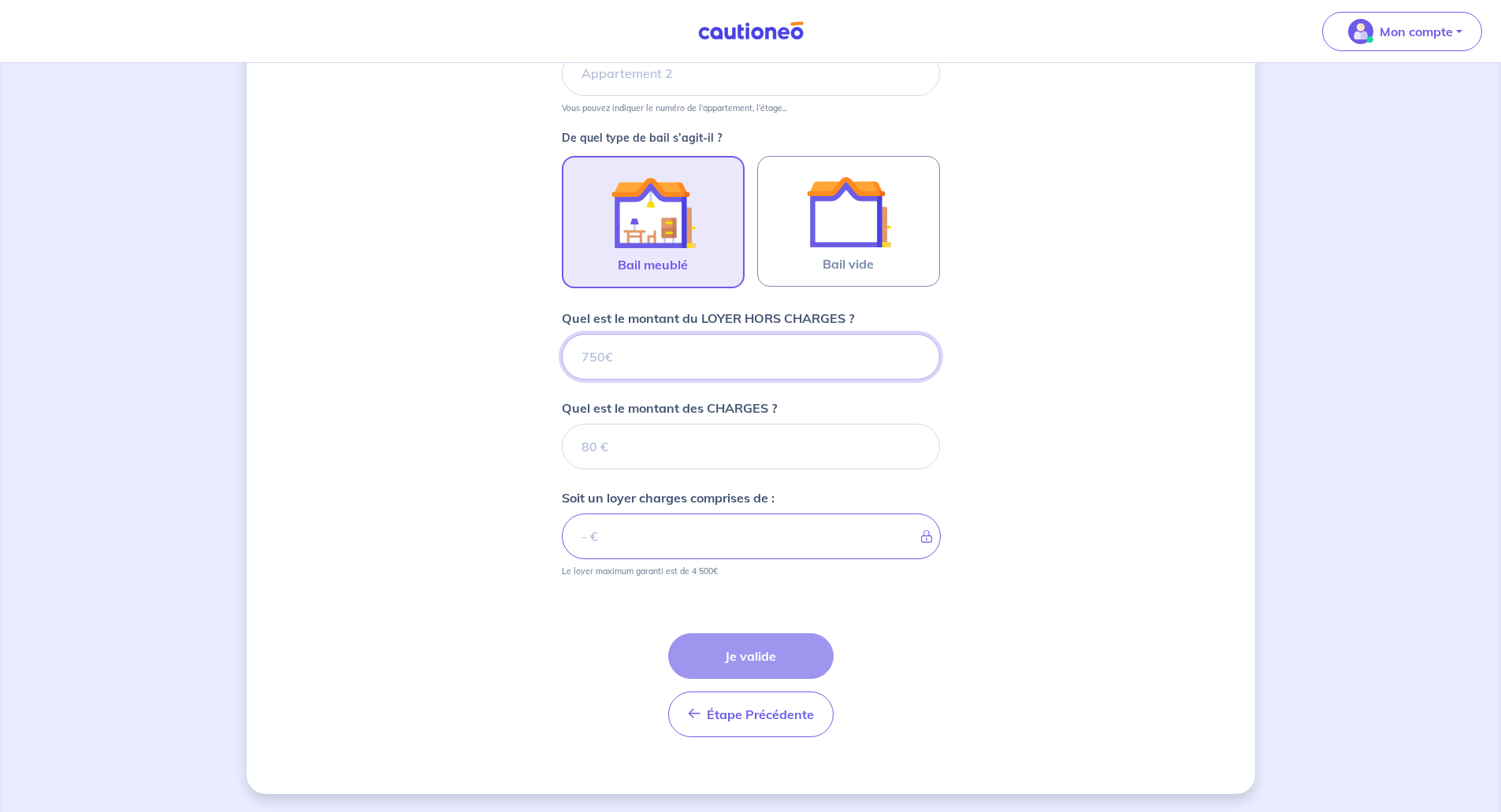
scroll to position [402, 0]
click at [656, 350] on input "Quel est le montant du LOYER HORS CHARGES ?" at bounding box center [751, 356] width 378 height 46
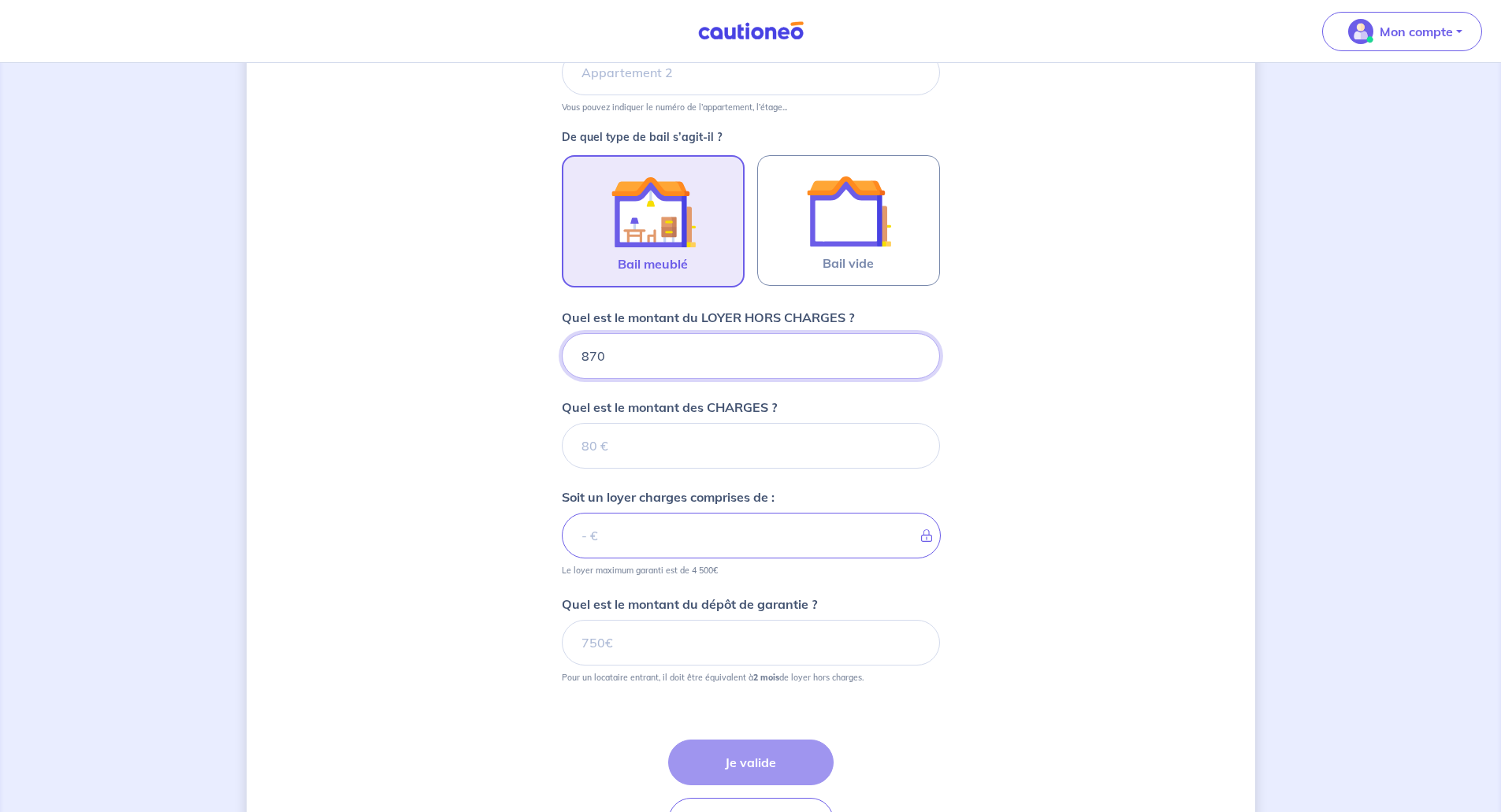
type input "870"
type input "180"
type input "1050"
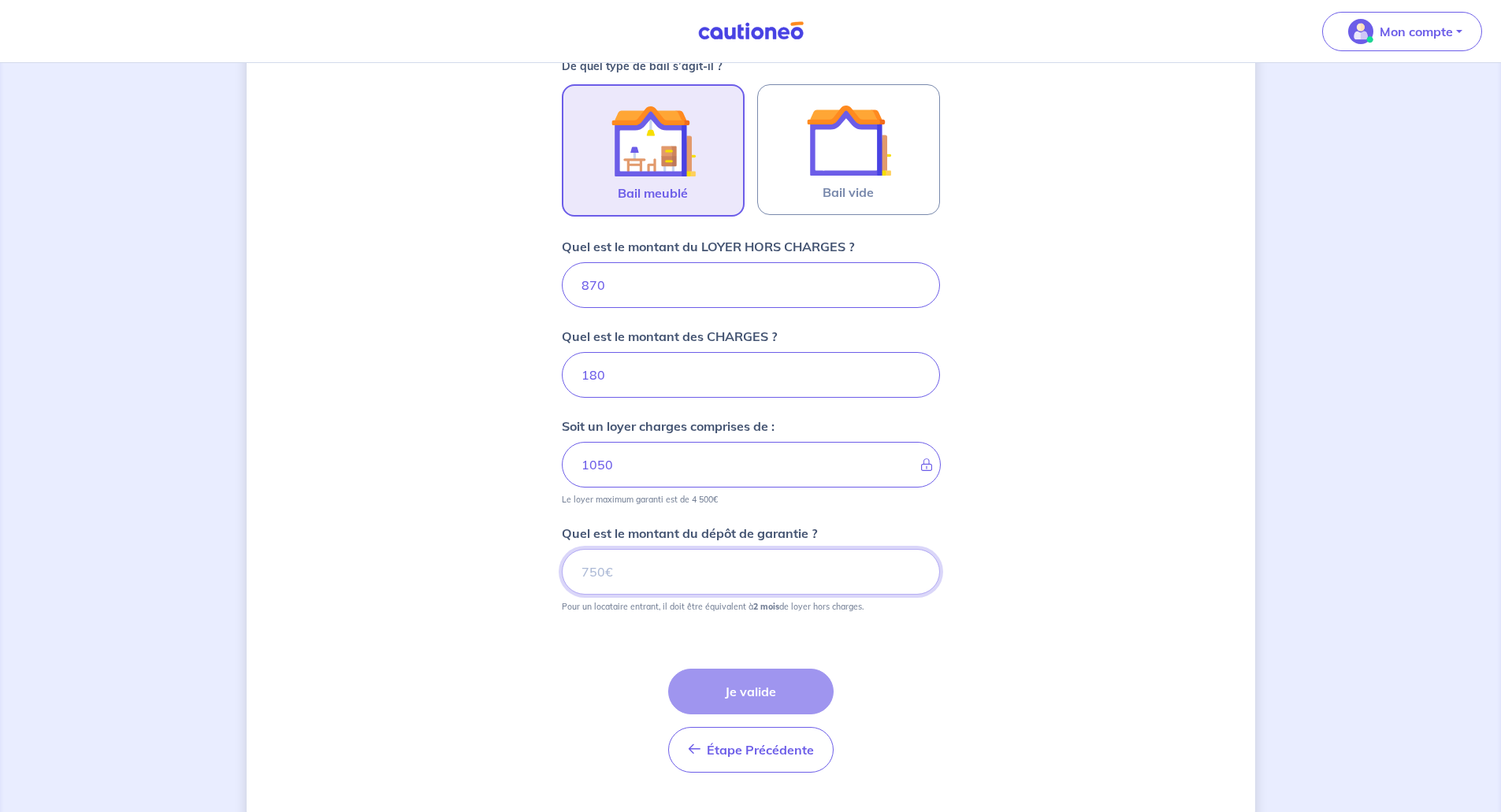
scroll to position [481, 0]
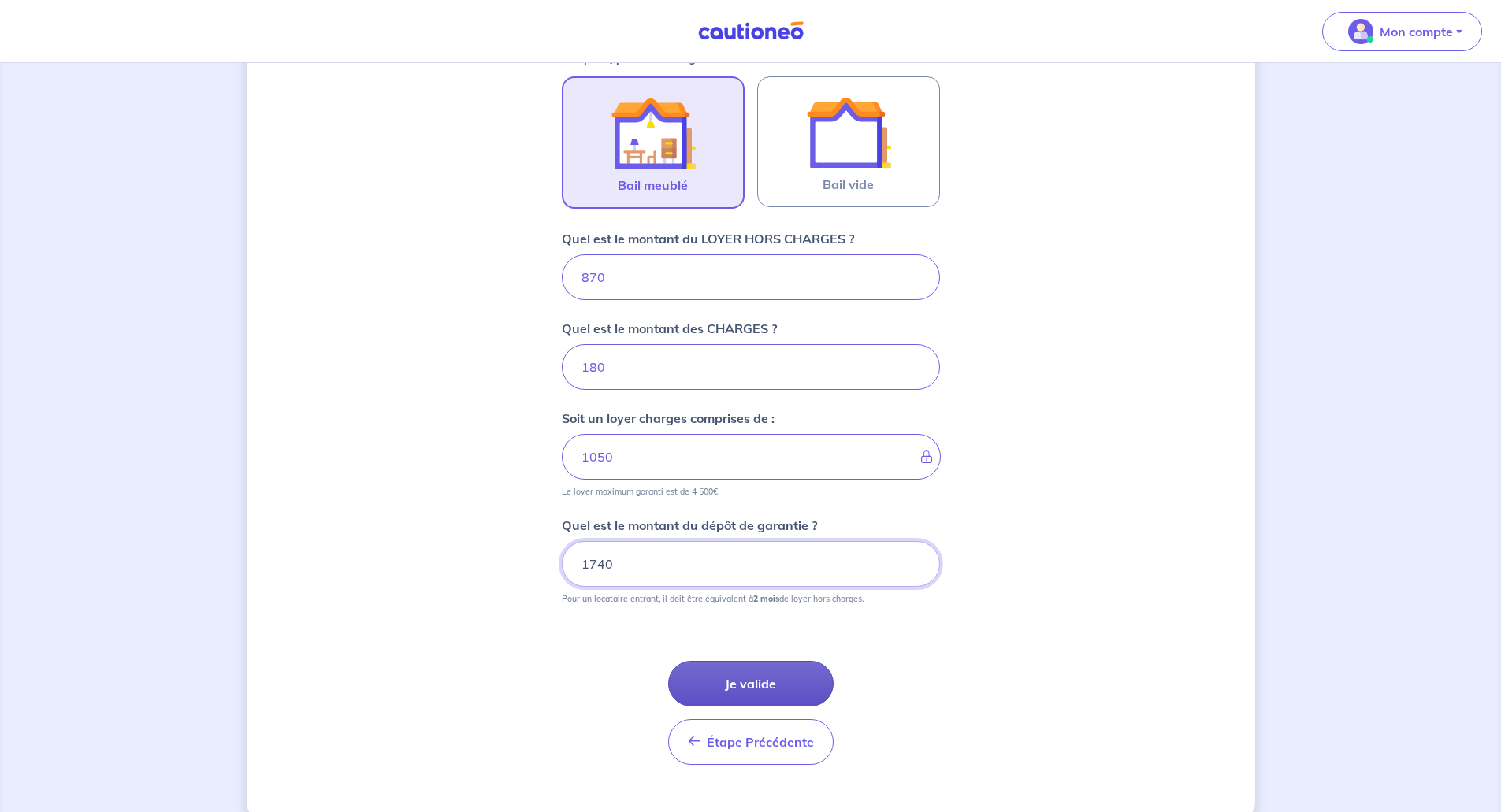
type input "1740"
click at [755, 693] on button "Je valide" at bounding box center [750, 683] width 166 height 46
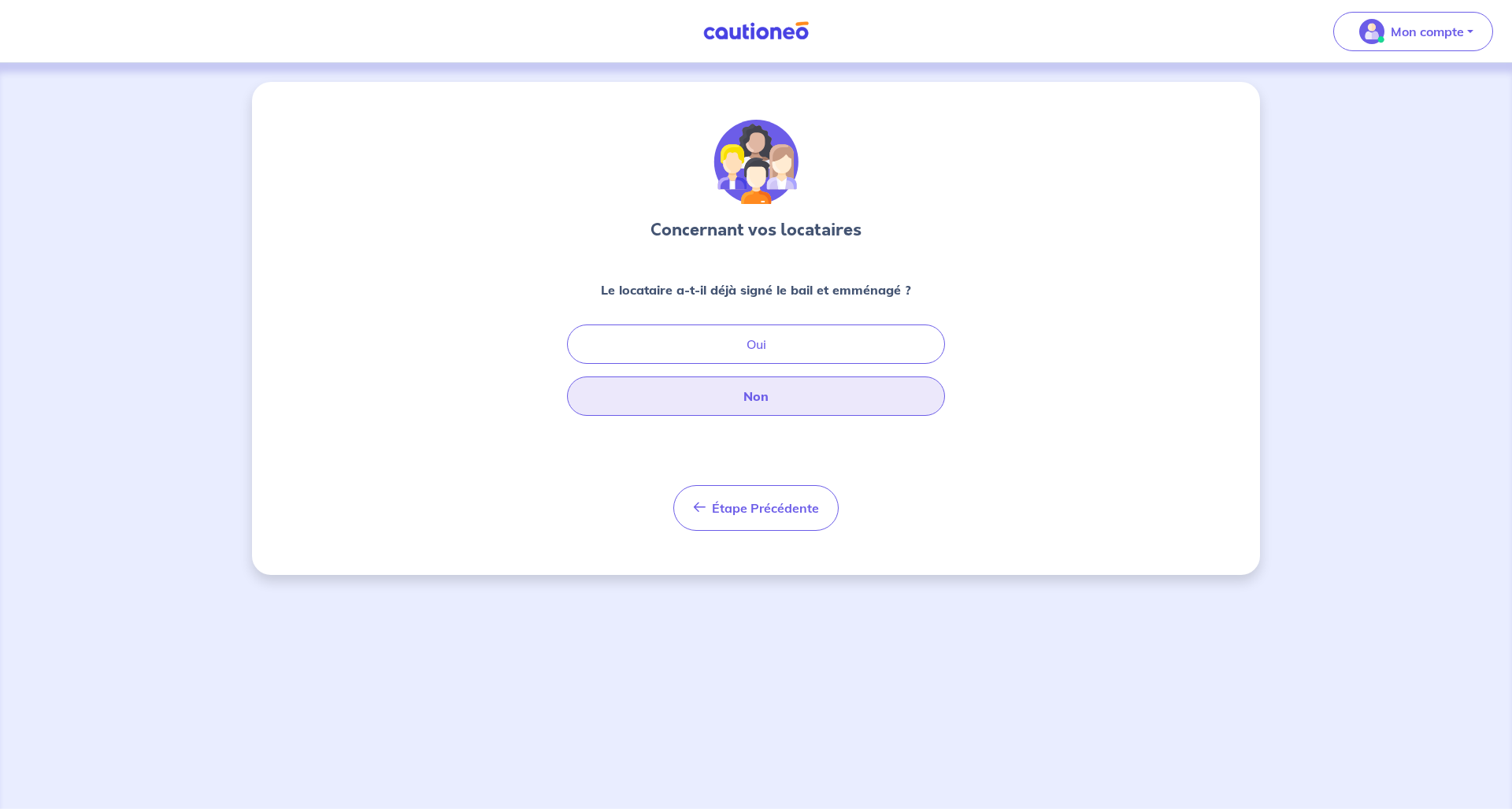
click at [722, 400] on button "Non" at bounding box center [756, 396] width 378 height 39
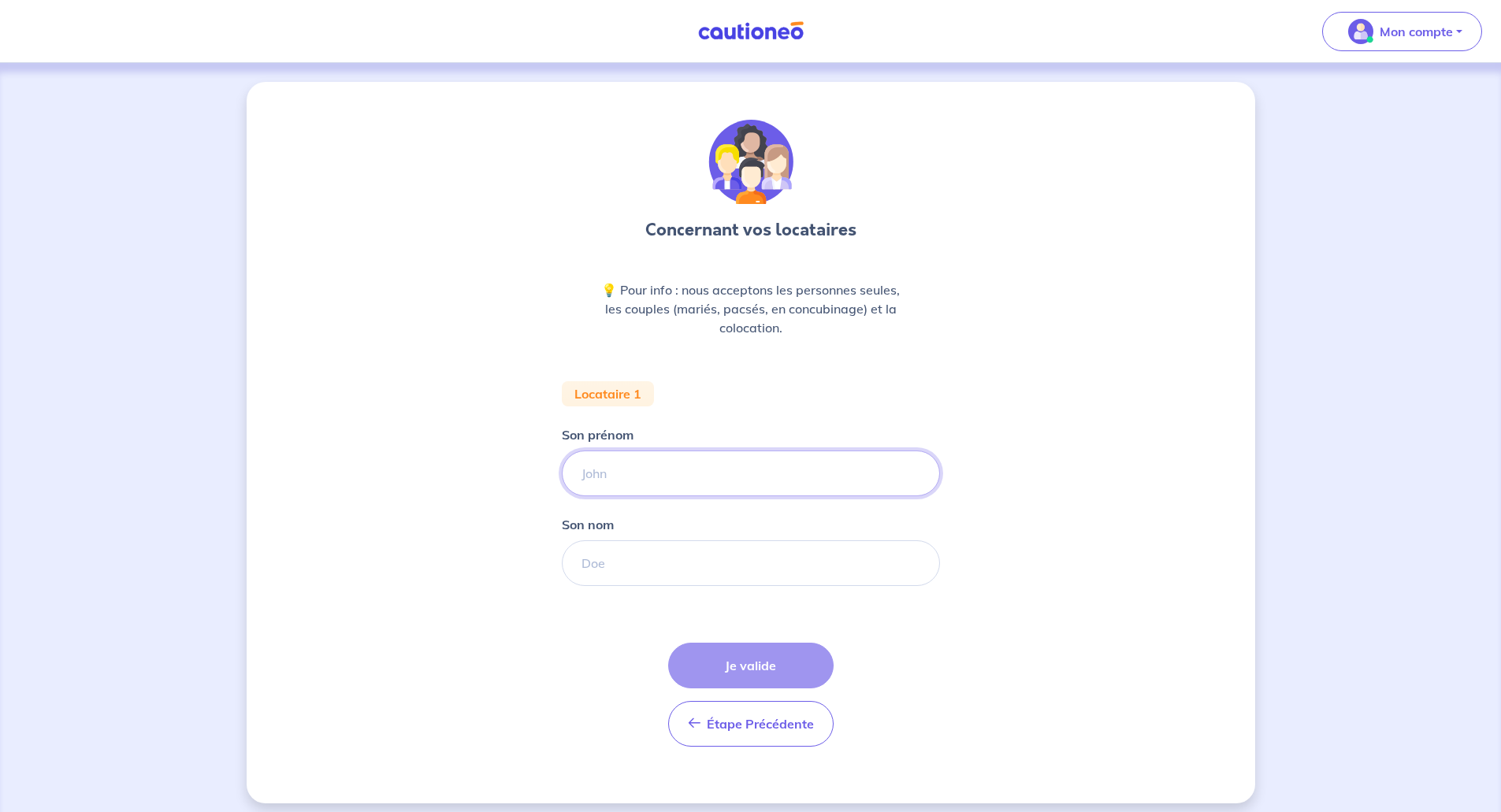
click at [661, 462] on input "Son prénom" at bounding box center [751, 473] width 378 height 46
type input "Orianne"
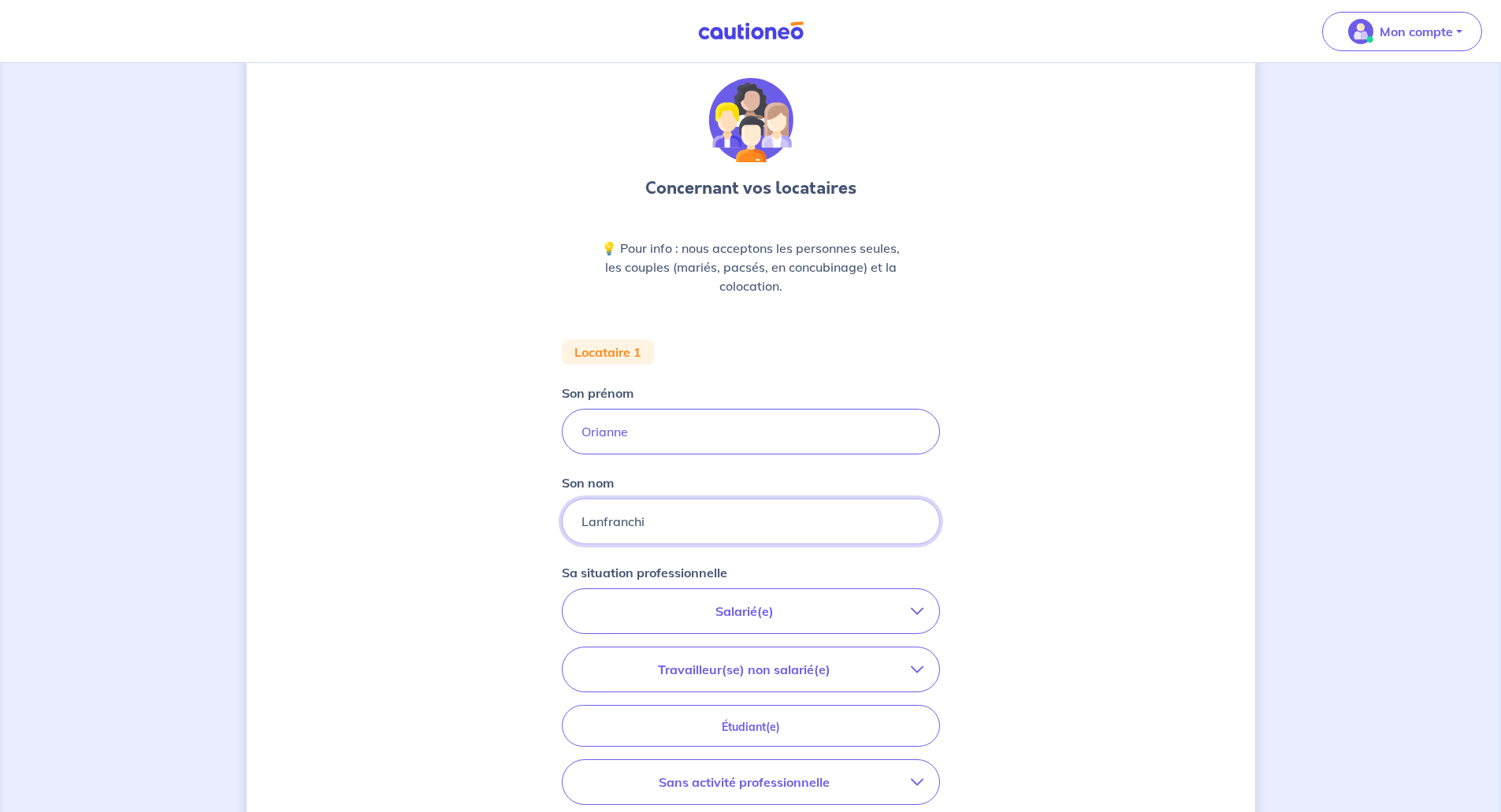
scroll to position [79, 0]
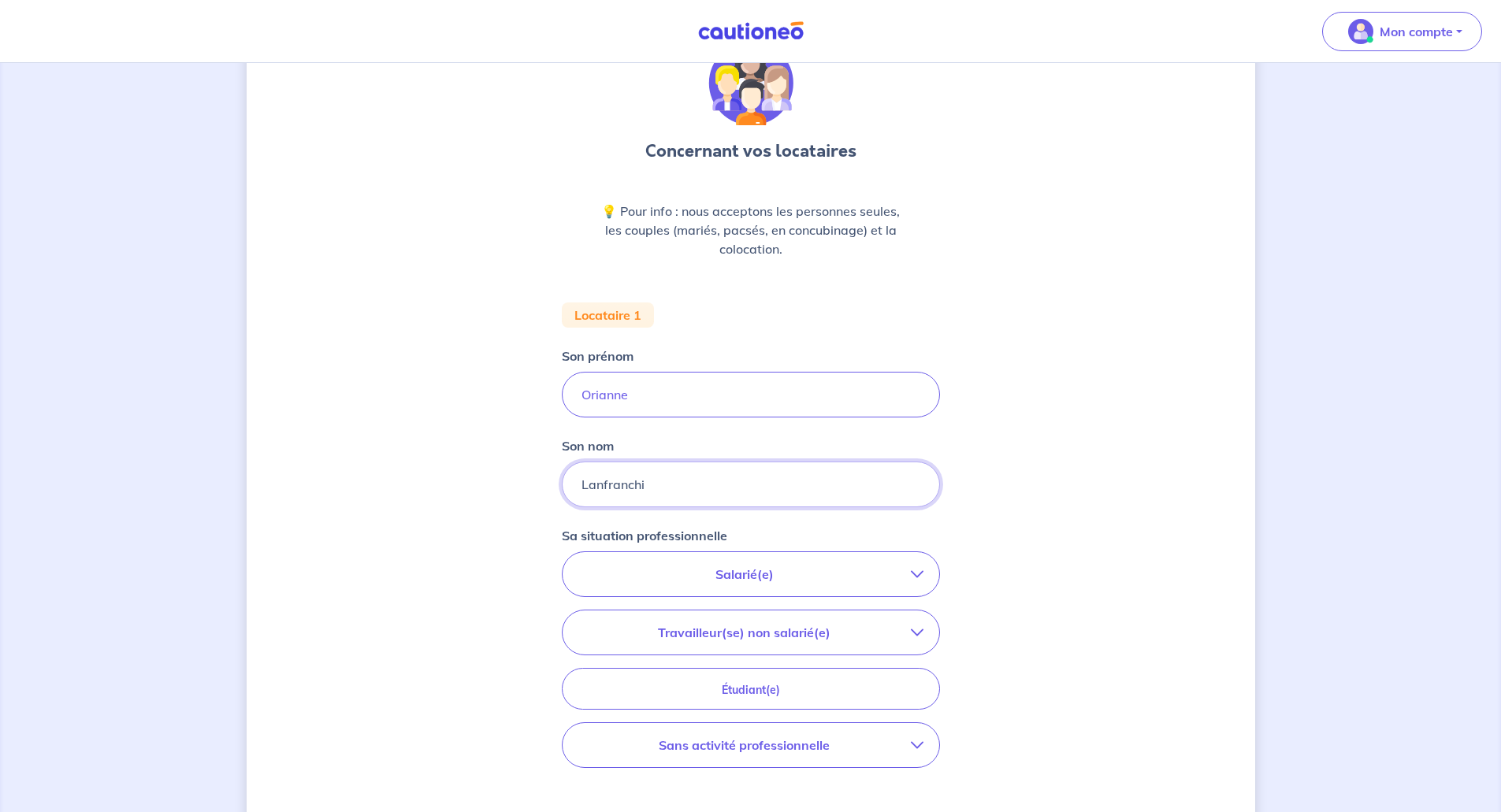
type input "Lanfranchi"
click at [795, 577] on p "Salarié(e)" at bounding box center [744, 574] width 333 height 19
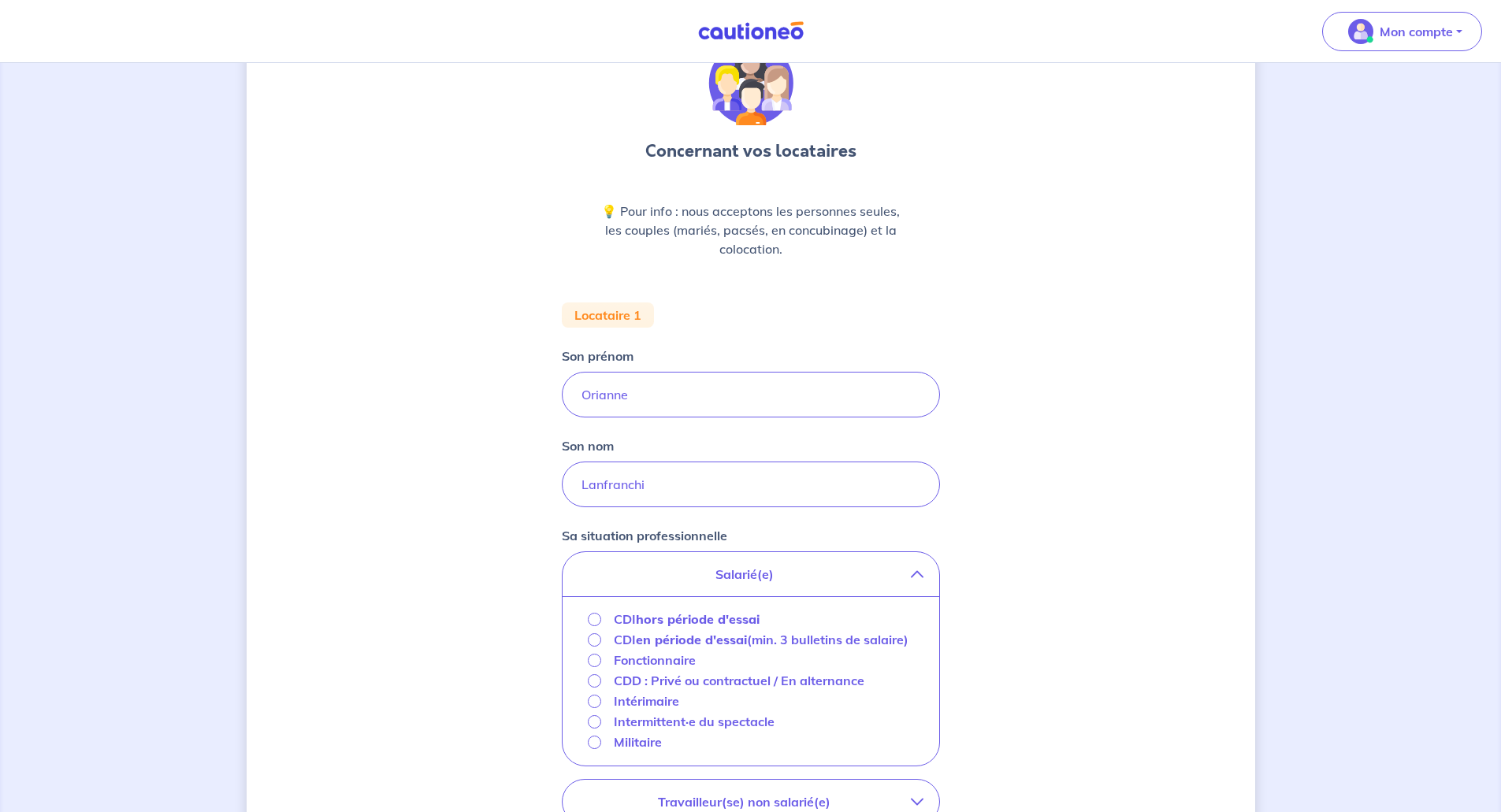
click at [605, 616] on div "CDI hors période d'essai" at bounding box center [674, 618] width 172 height 19
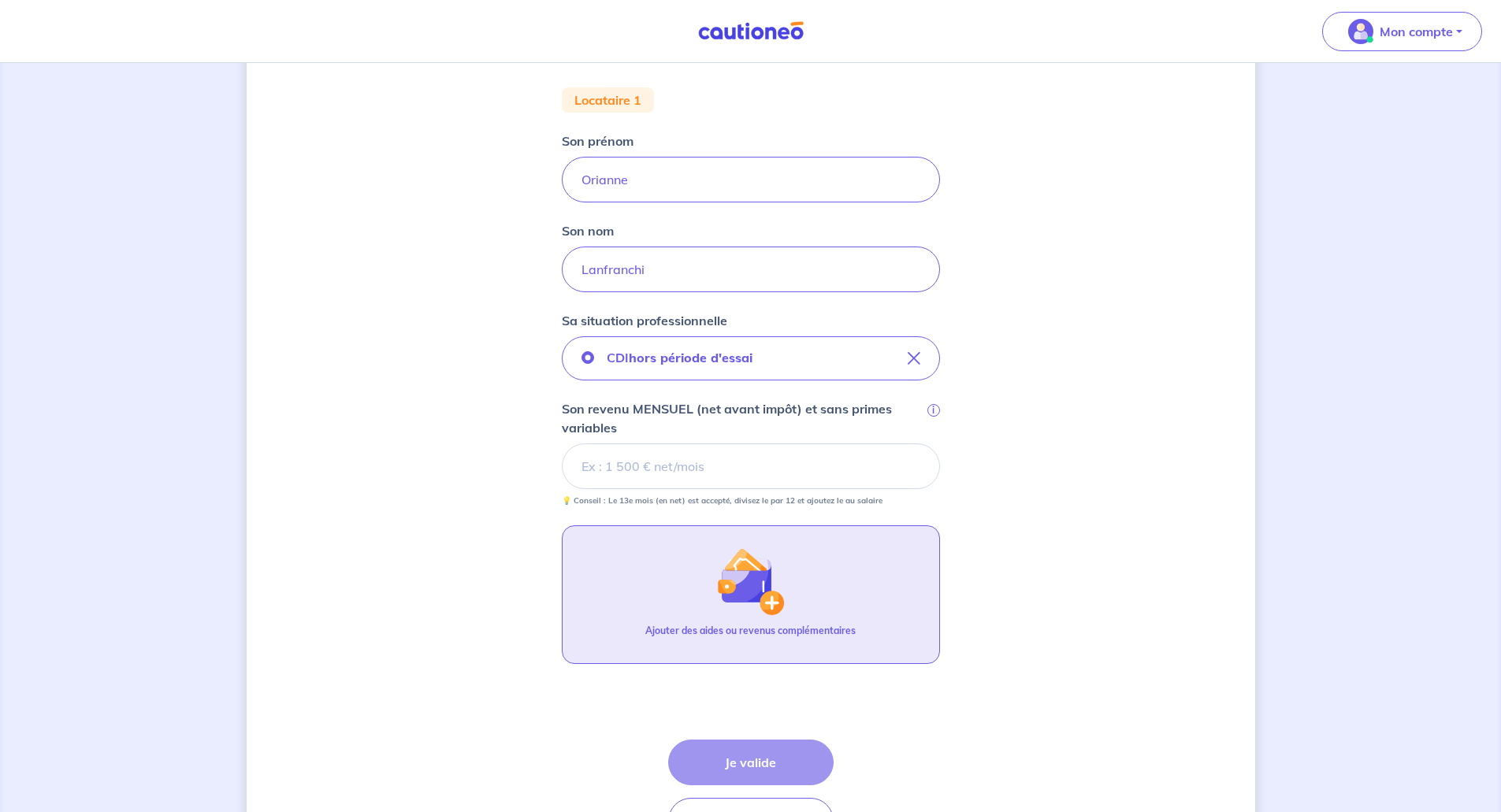
scroll to position [393, 0]
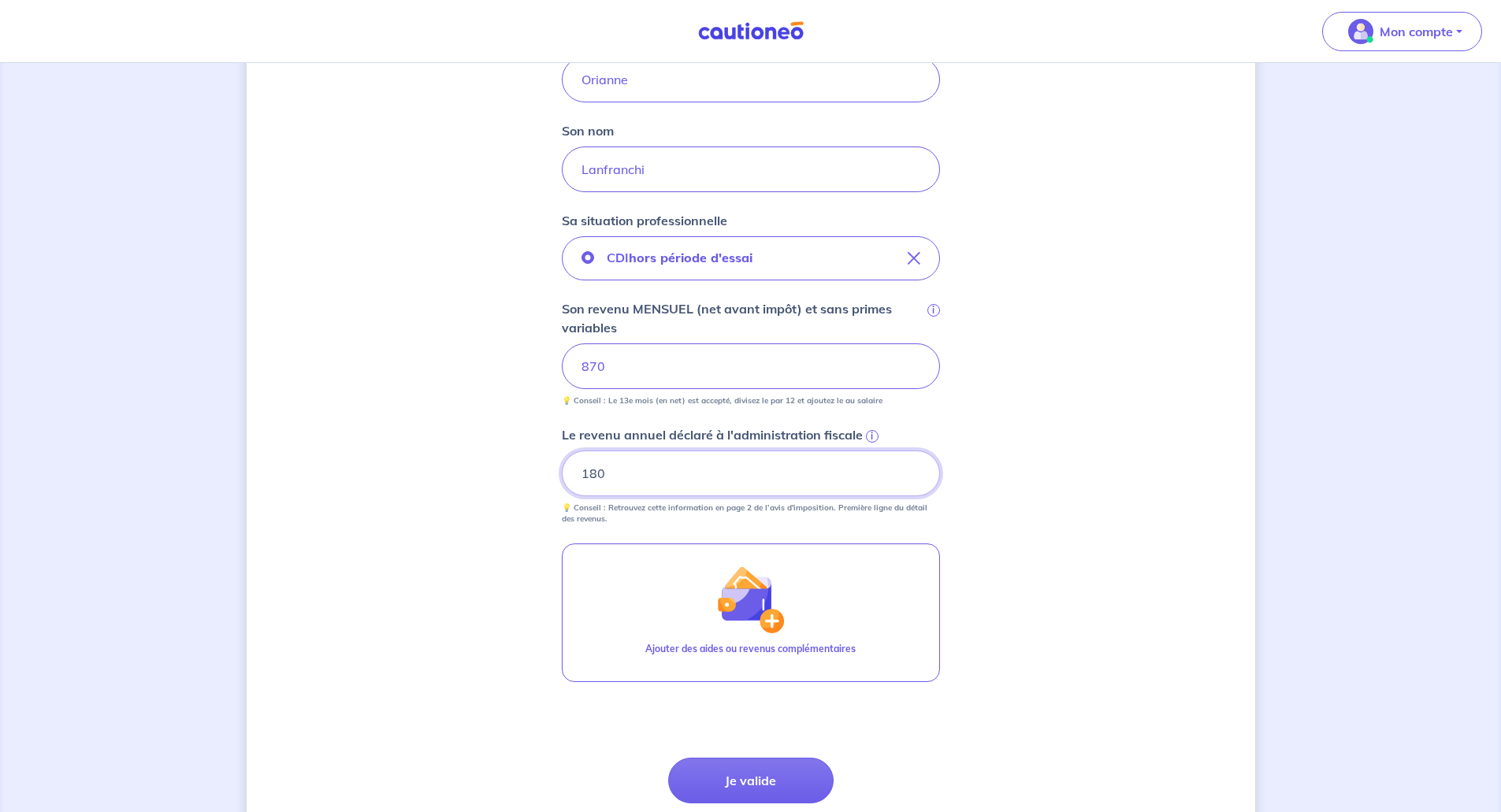
type input "180"
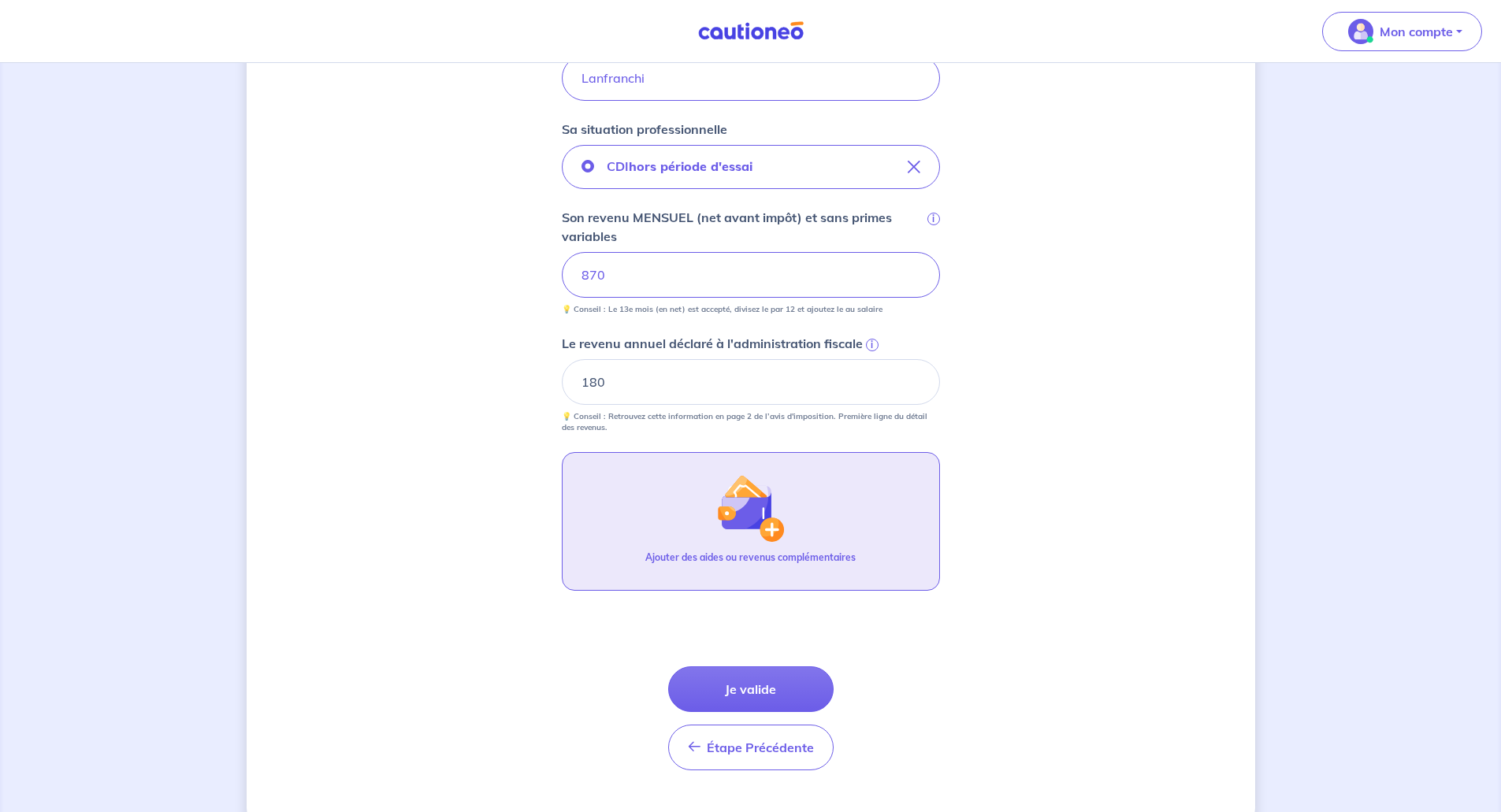
scroll to position [519, 0]
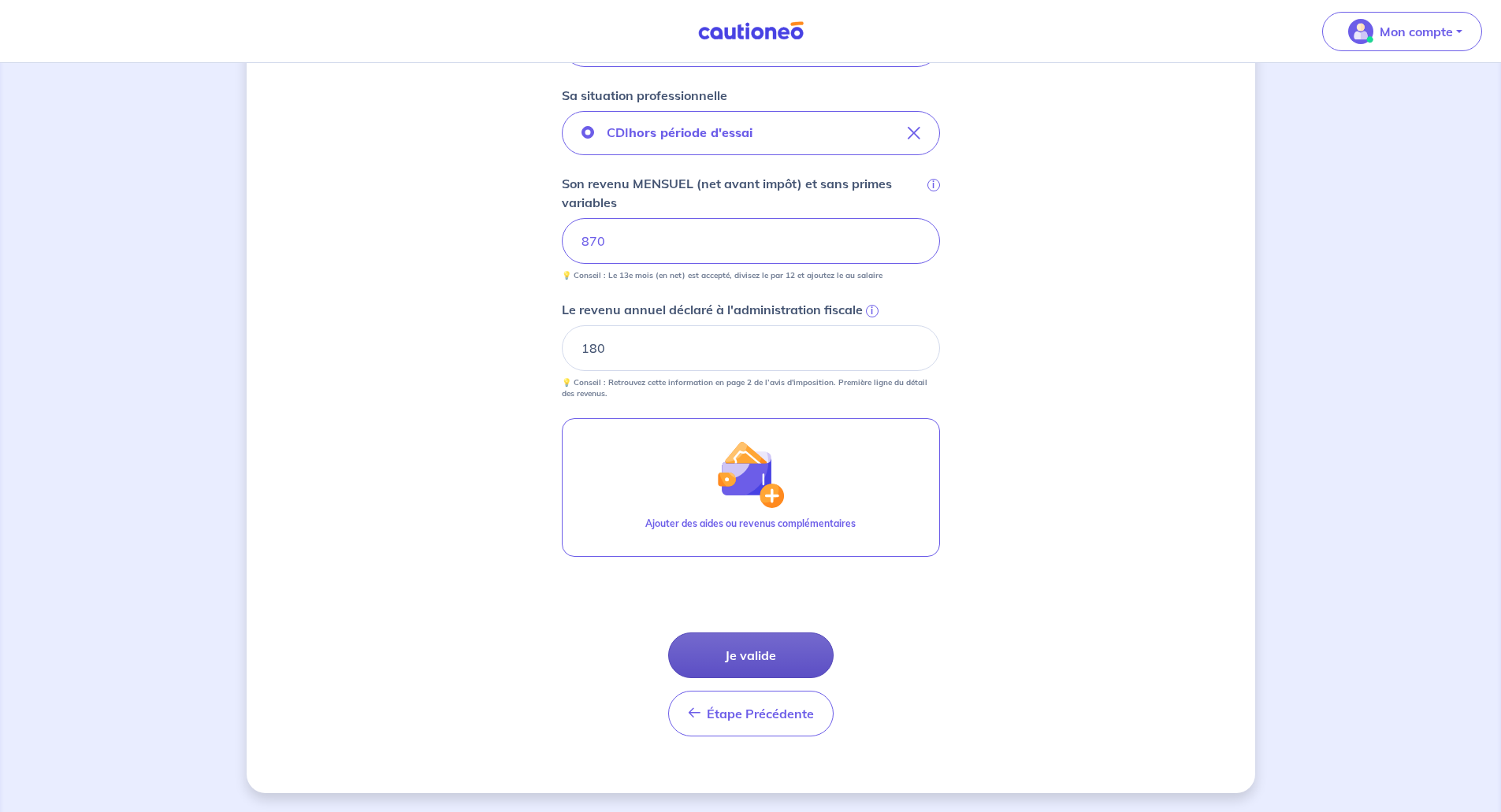
click at [744, 652] on button "Je valide" at bounding box center [750, 655] width 166 height 46
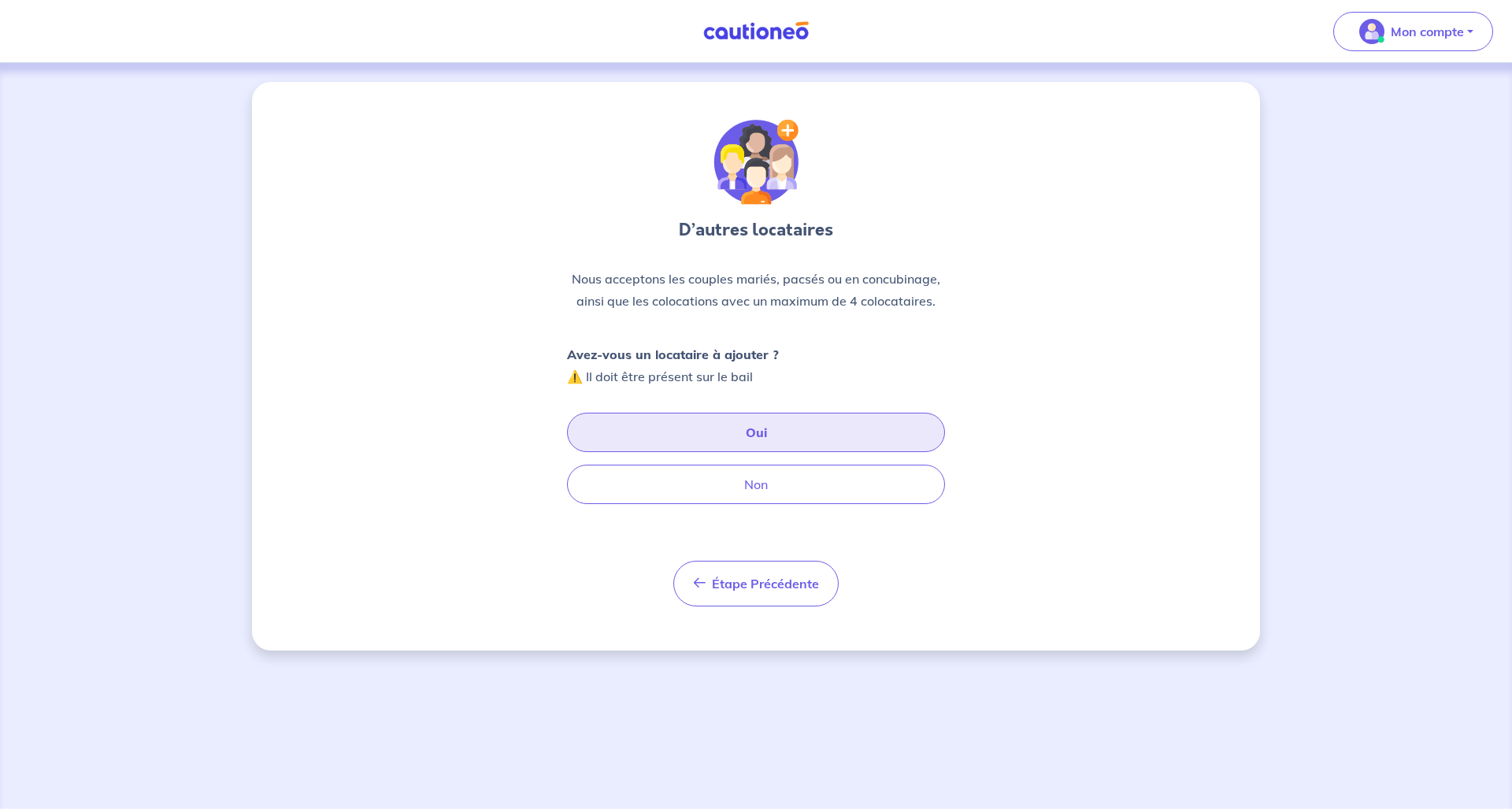
click at [735, 436] on button "Oui" at bounding box center [756, 433] width 378 height 39
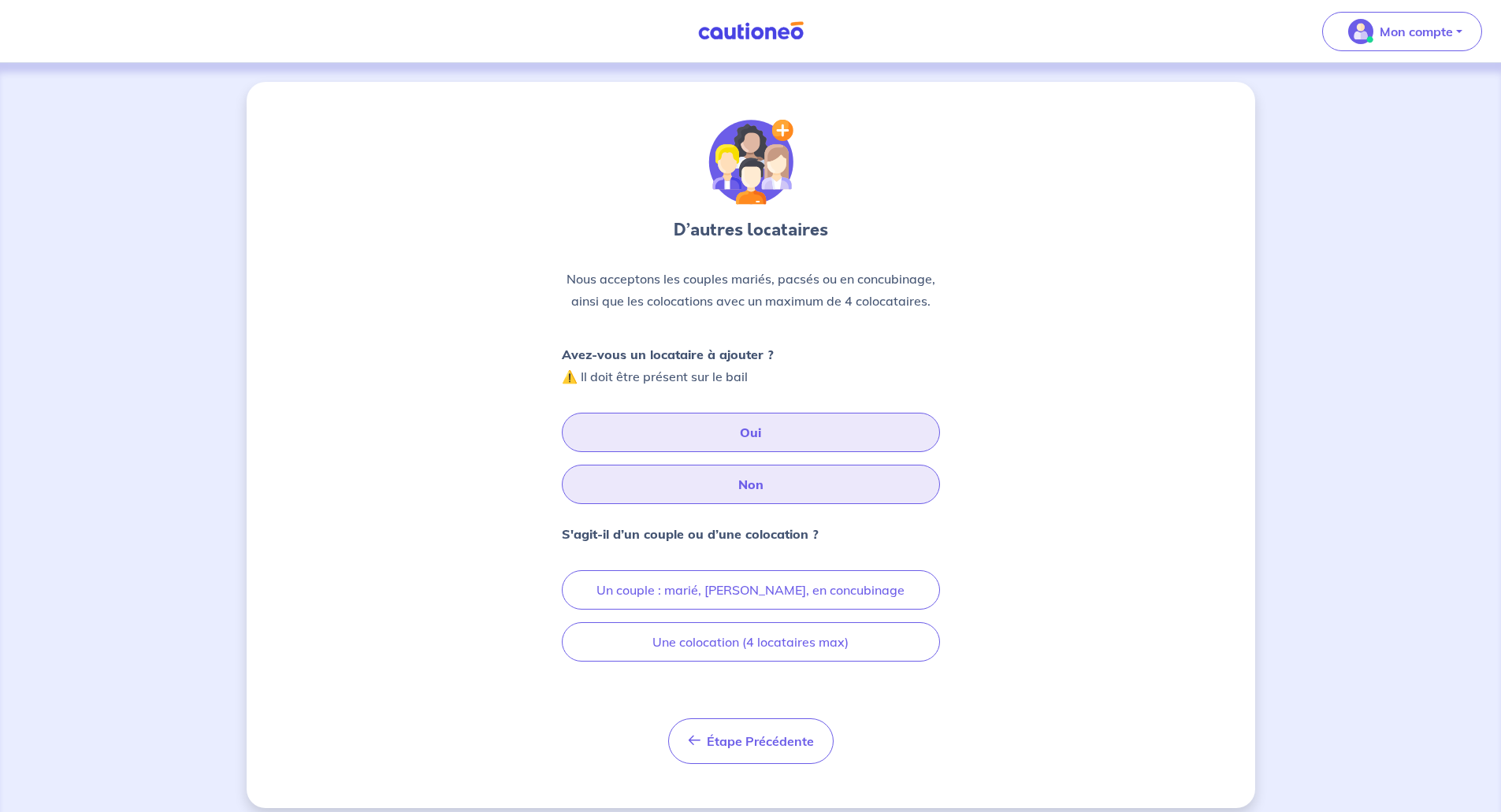
click at [795, 479] on button "Non" at bounding box center [751, 485] width 378 height 39
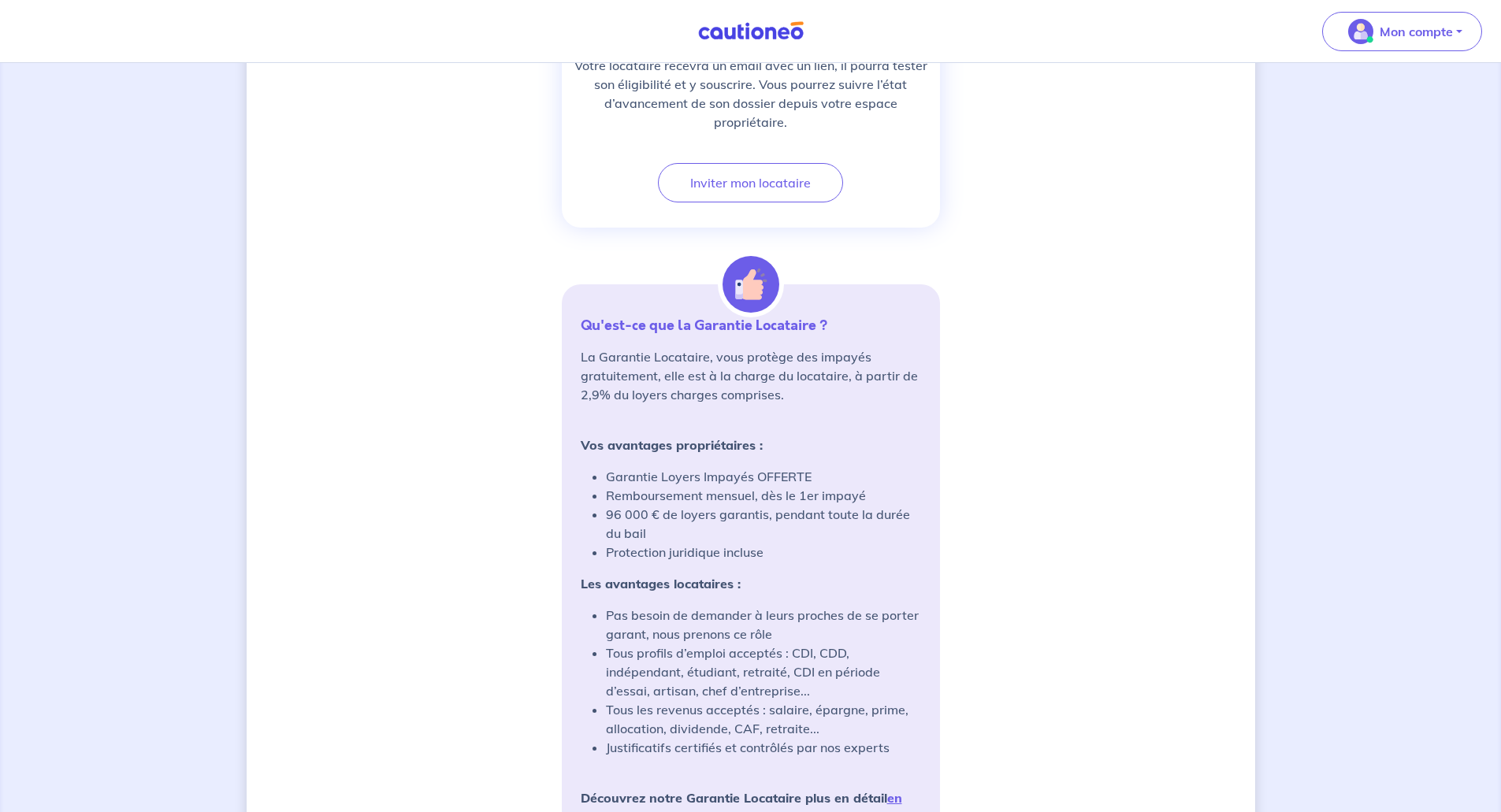
scroll to position [1099, 0]
